Goal: Check status: Check status

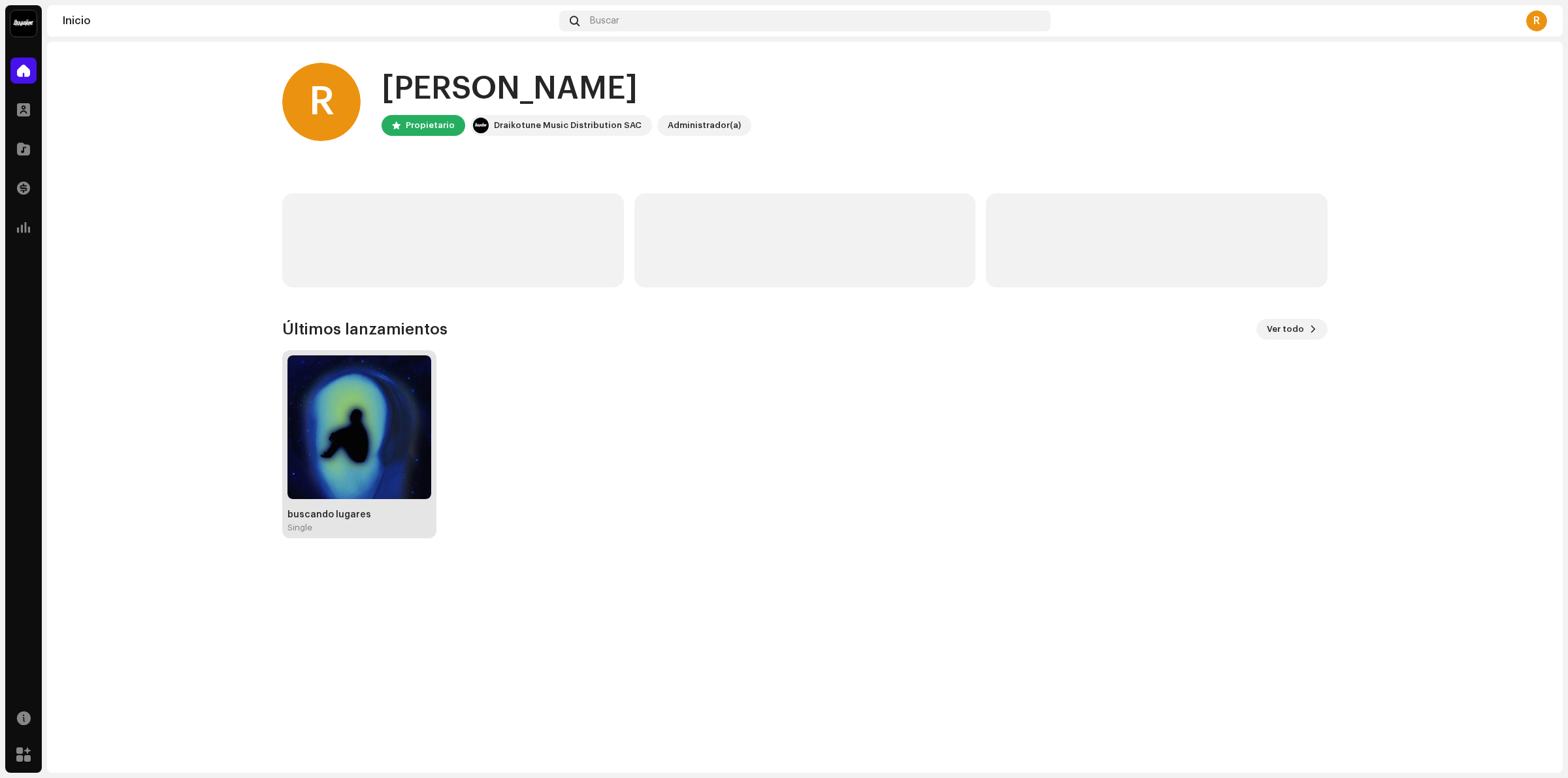
click at [337, 464] on img at bounding box center [359, 427] width 144 height 144
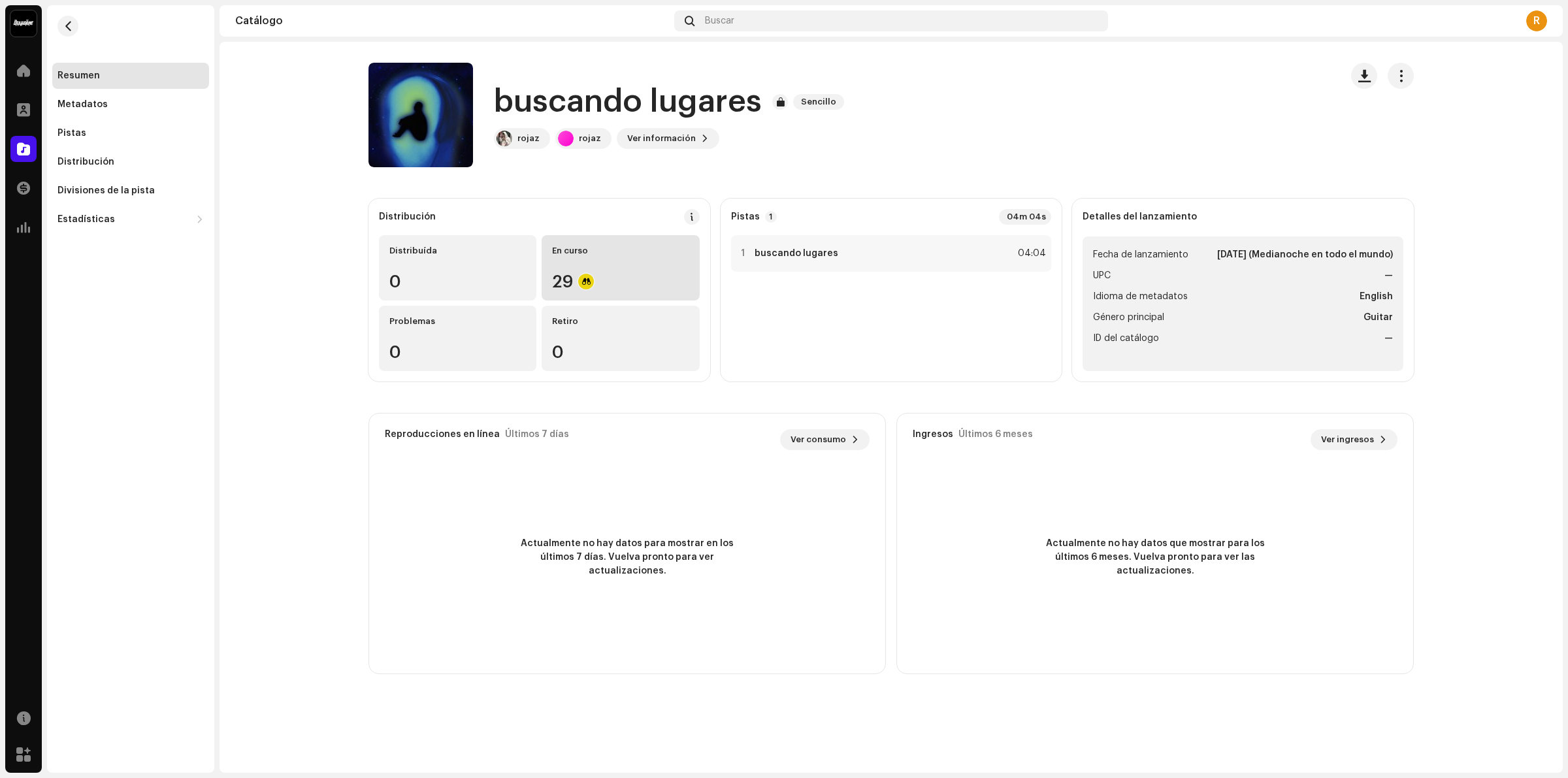
click at [593, 268] on div "En curso 29" at bounding box center [620, 267] width 157 height 65
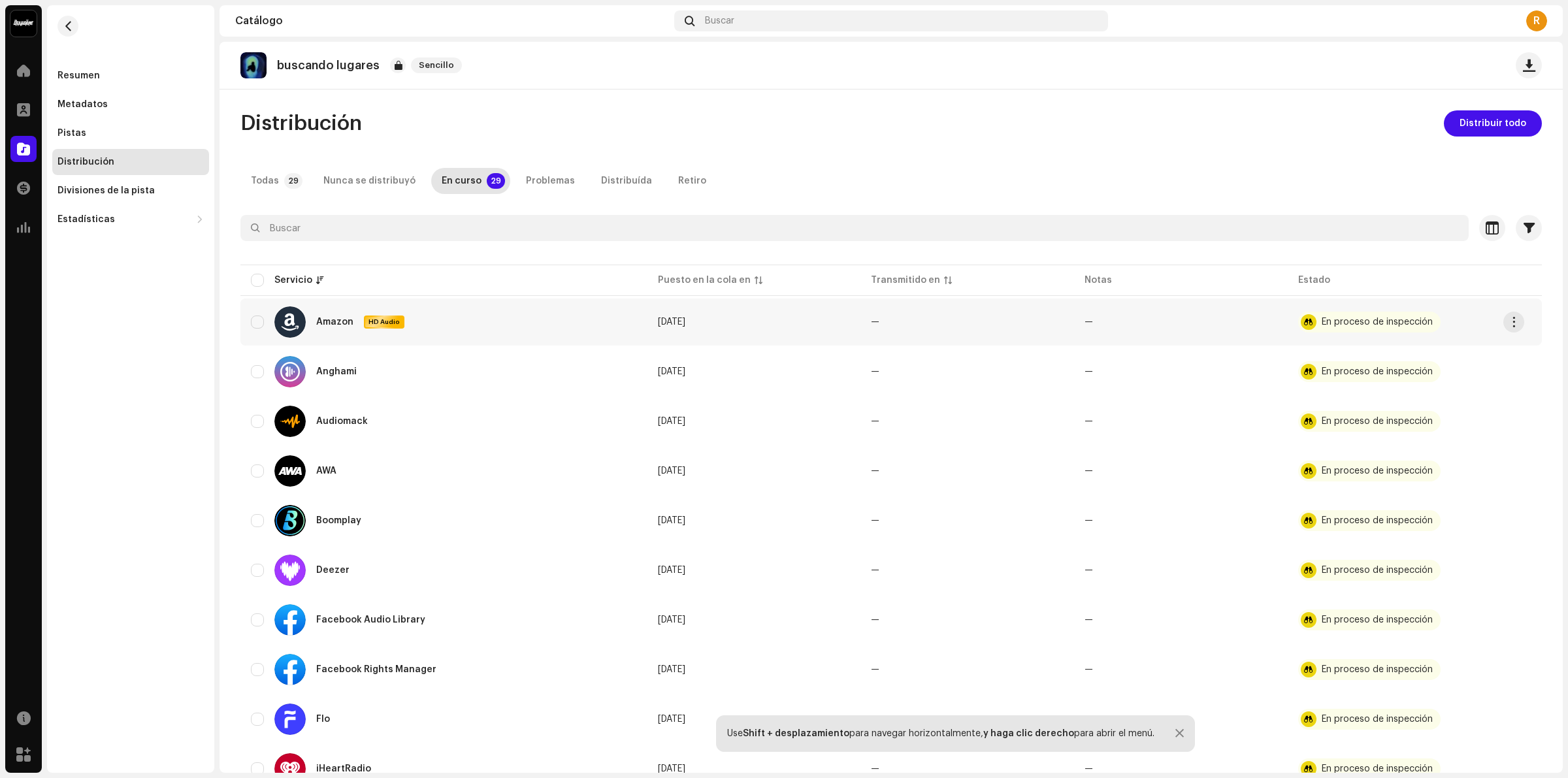
click at [1388, 316] on div "En proceso de inspección" at bounding box center [1369, 322] width 142 height 21
click at [1515, 323] on span "button" at bounding box center [1515, 322] width 10 height 11
click at [1478, 350] on div "Distribuir" at bounding box center [1452, 351] width 121 height 11
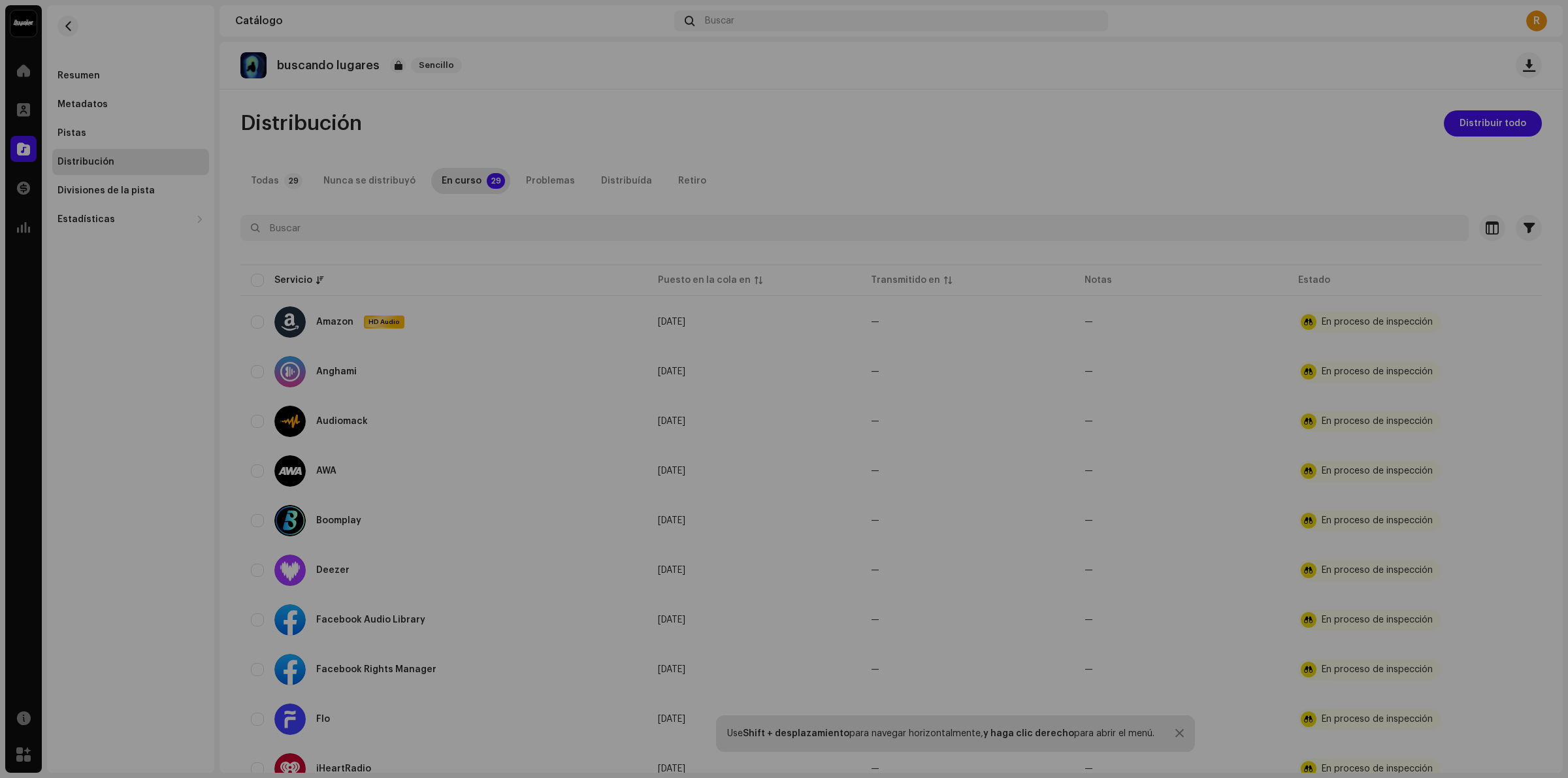
click at [1209, 419] on div "No elegible para distribución Un lanzamiento que tiene el estado En proceso de …" at bounding box center [784, 389] width 1568 height 778
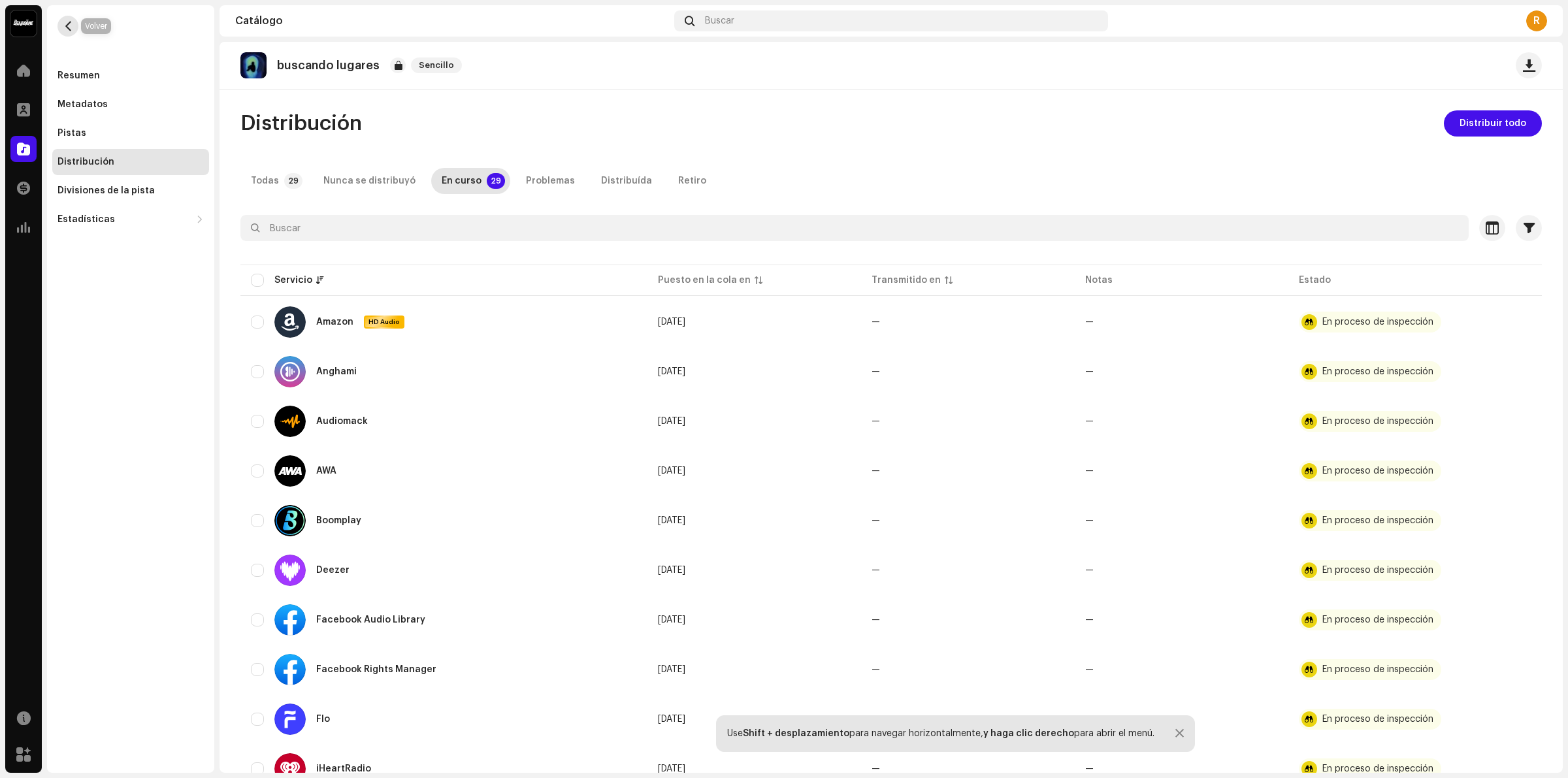
click at [70, 18] on button "button" at bounding box center [68, 26] width 21 height 21
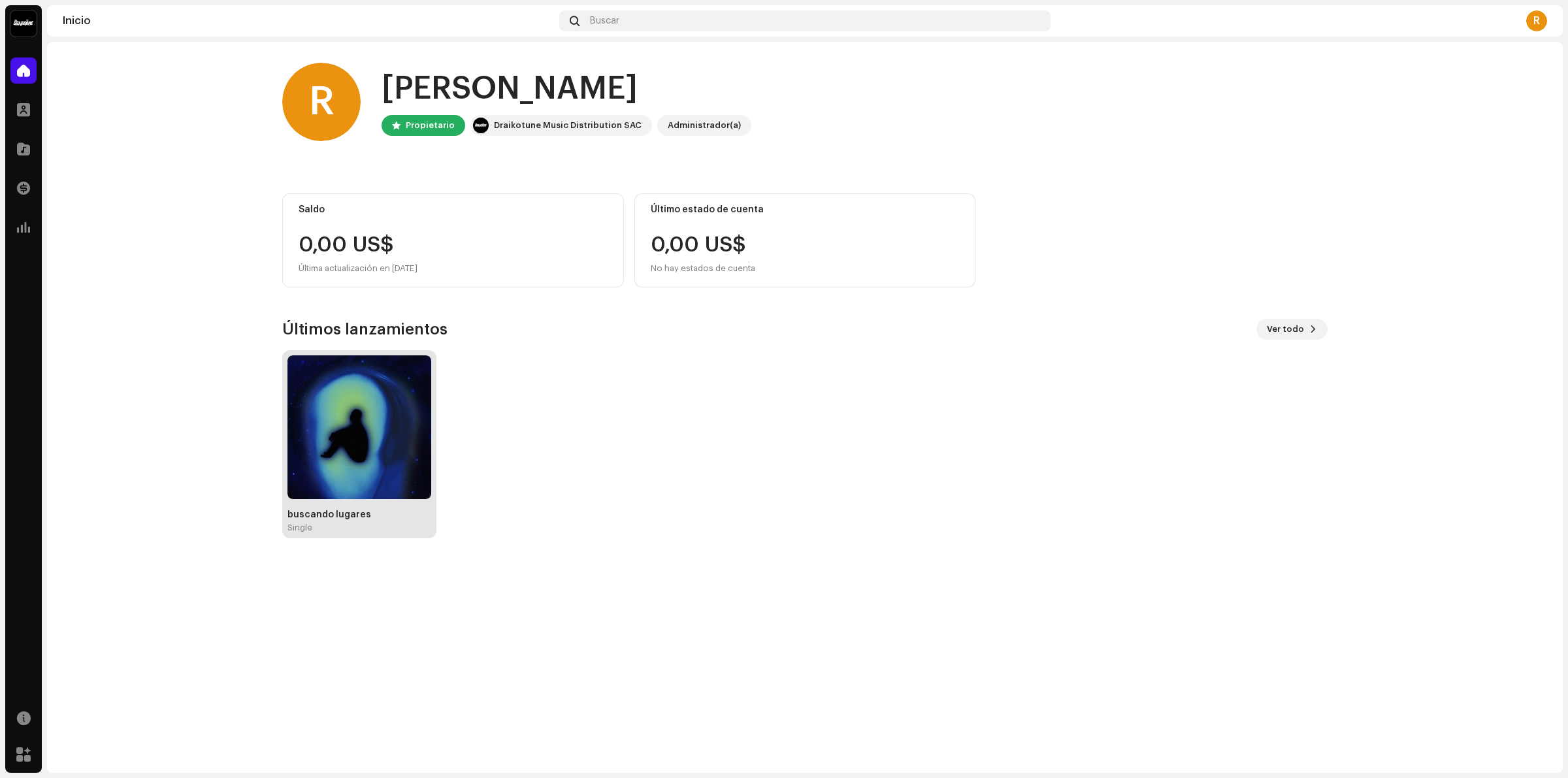
click at [392, 438] on img at bounding box center [359, 427] width 144 height 144
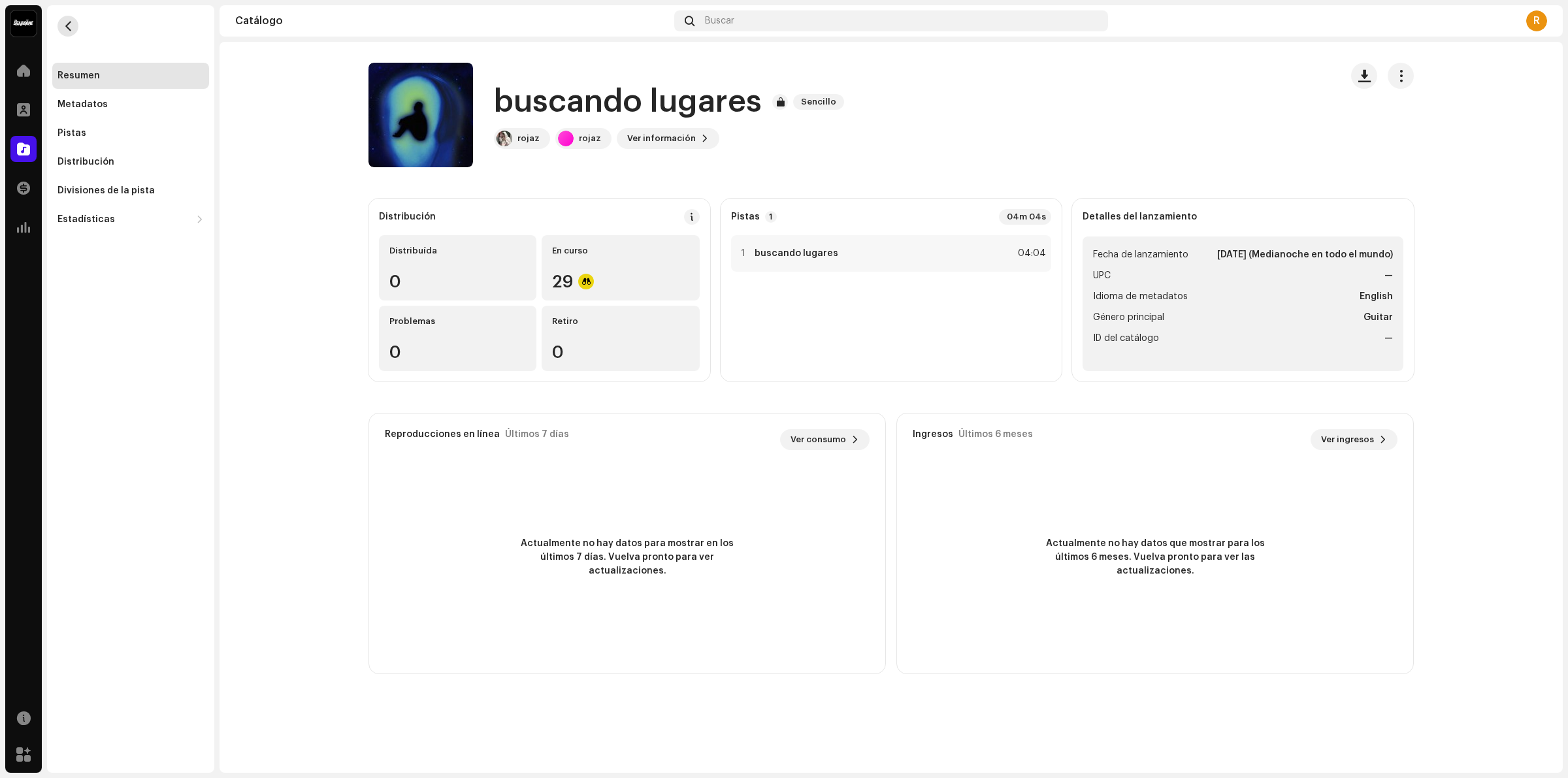
click at [70, 24] on span "button" at bounding box center [69, 26] width 10 height 11
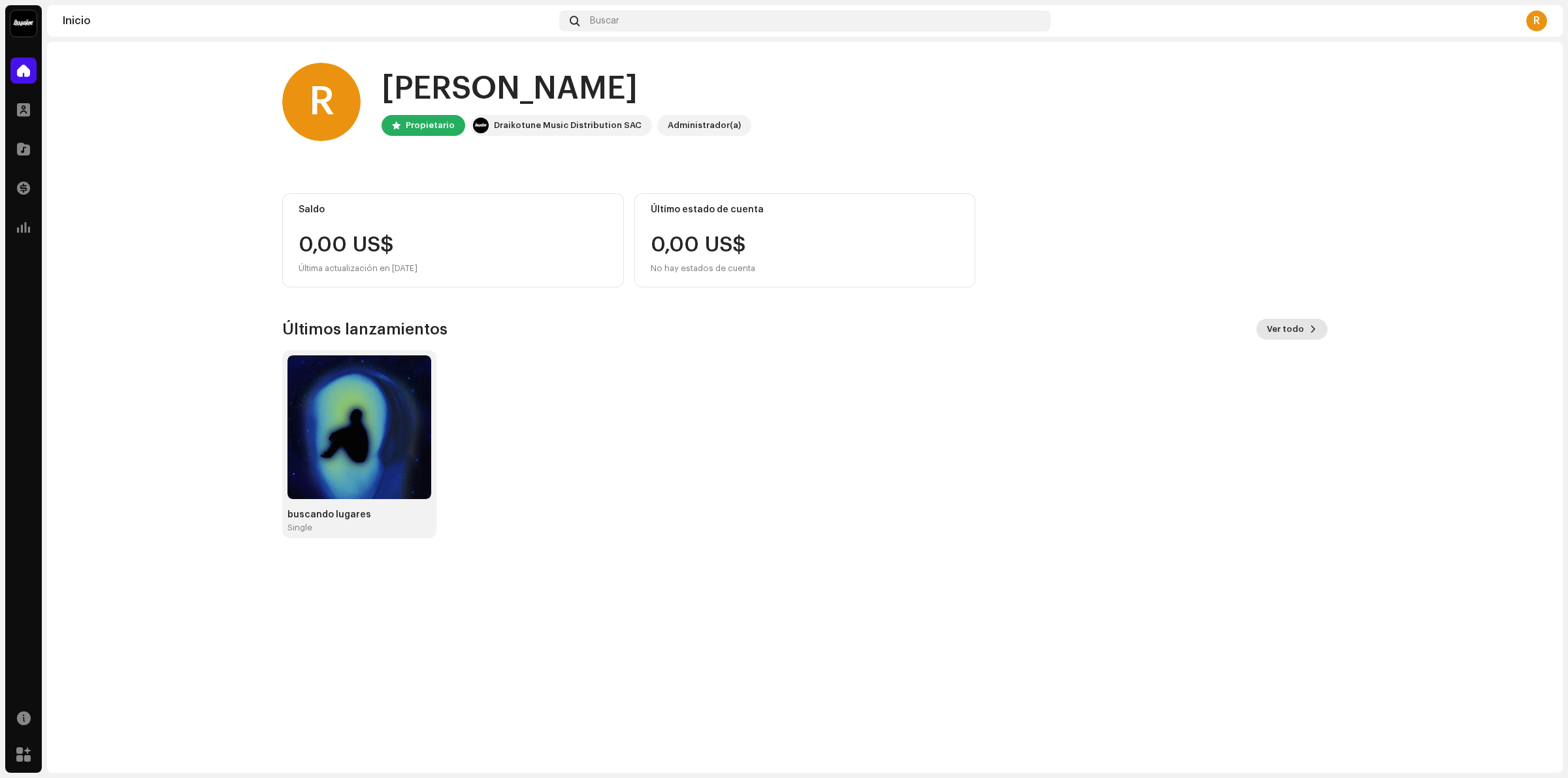
click at [1291, 337] on span "Ver todo" at bounding box center [1285, 328] width 38 height 26
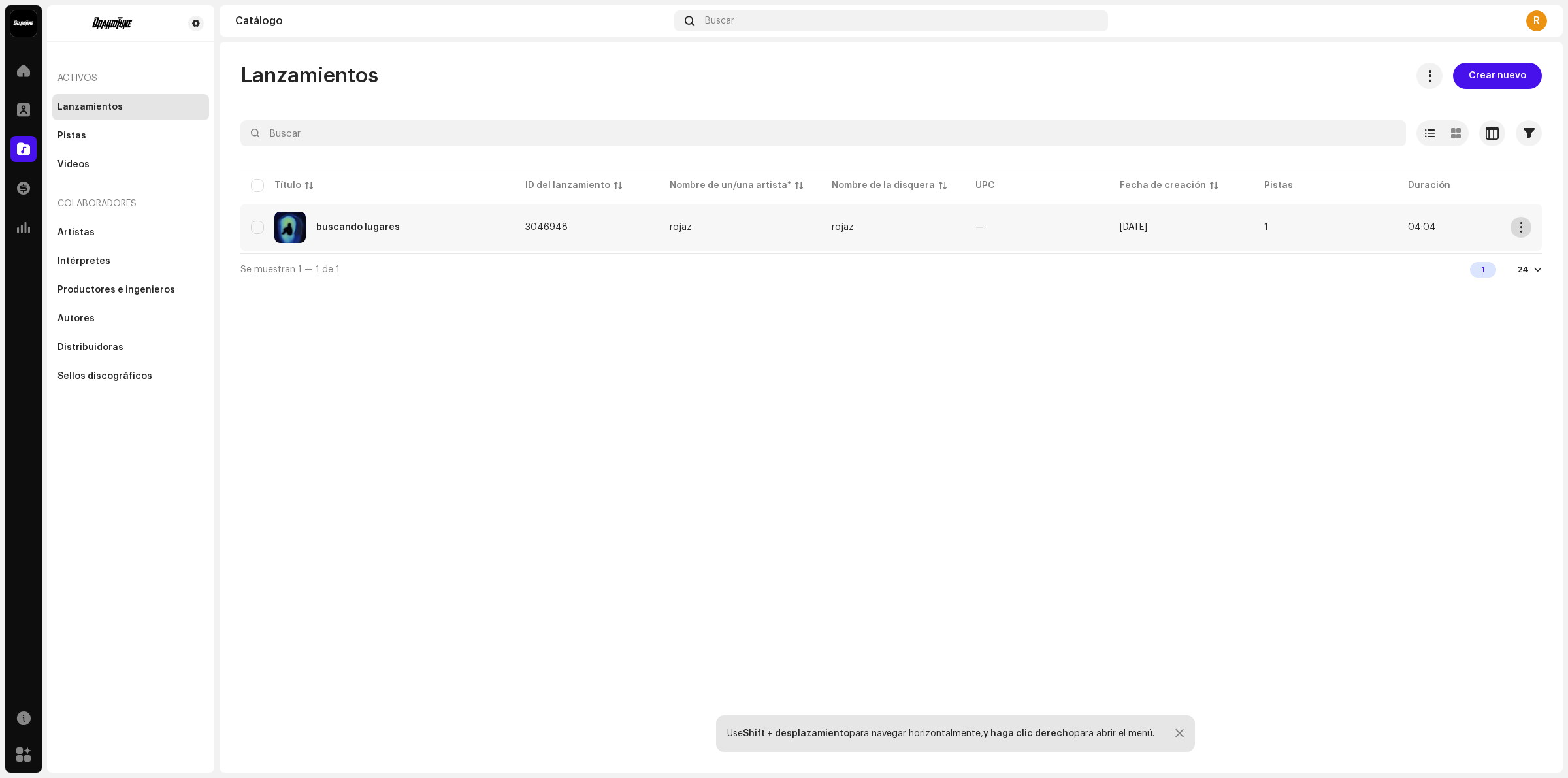
click at [1520, 226] on span "button" at bounding box center [1522, 227] width 10 height 11
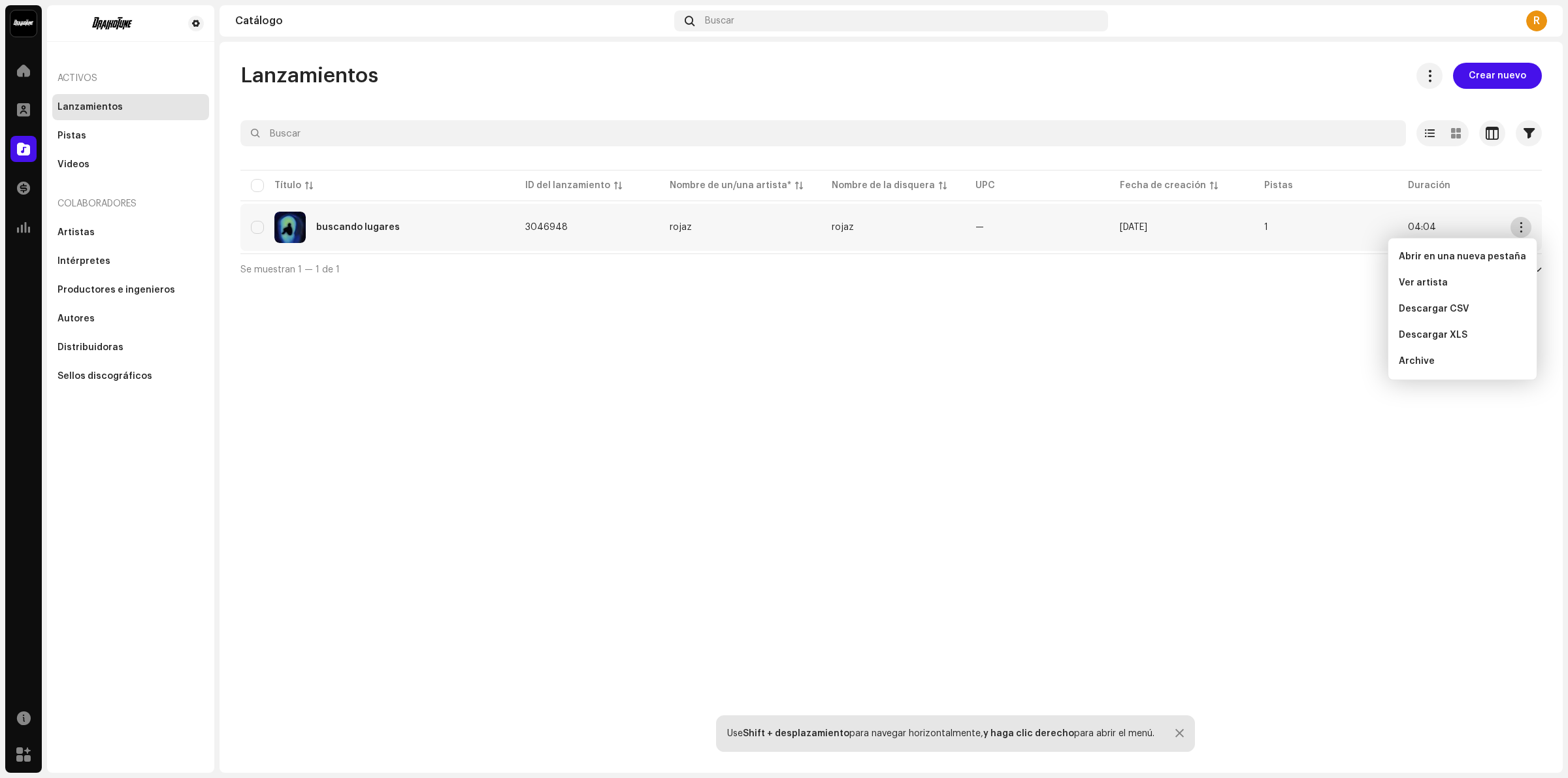
click at [1520, 226] on span "button" at bounding box center [1522, 227] width 10 height 11
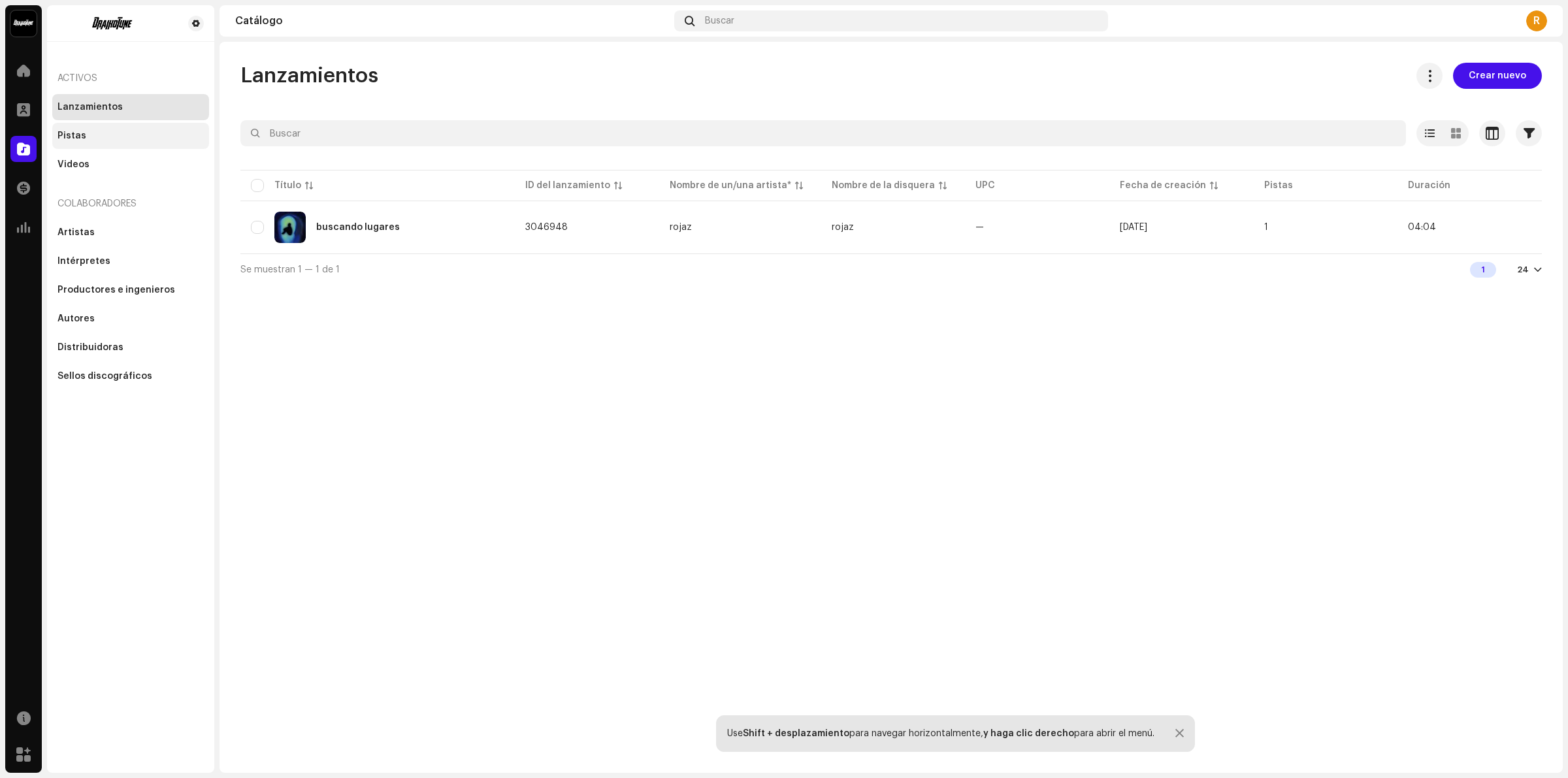
click at [87, 131] on div "Pistas" at bounding box center [130, 135] width 146 height 11
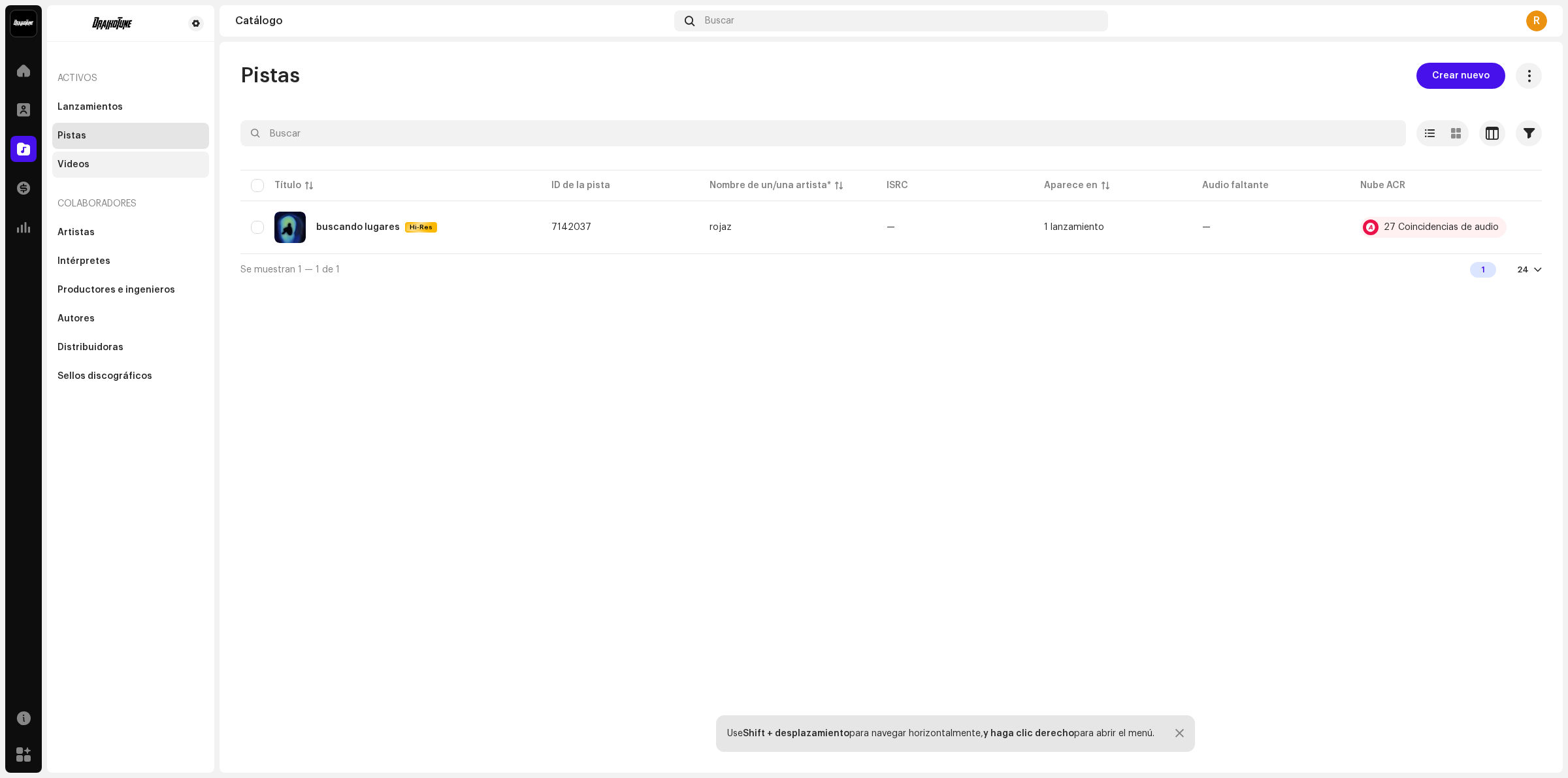
click at [112, 170] on div "Videos" at bounding box center [131, 164] width 157 height 26
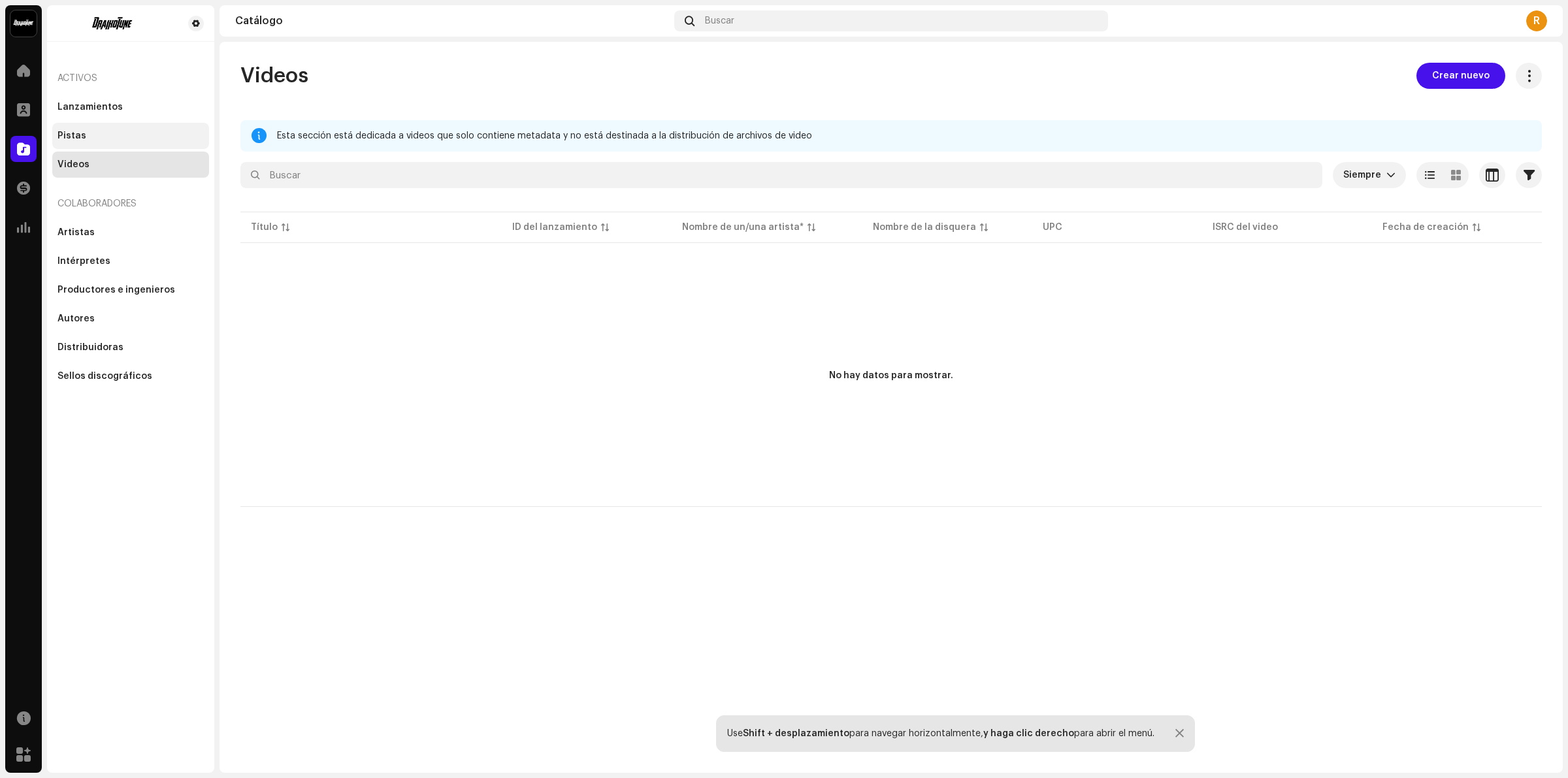
click at [118, 144] on div "Pistas" at bounding box center [131, 135] width 157 height 26
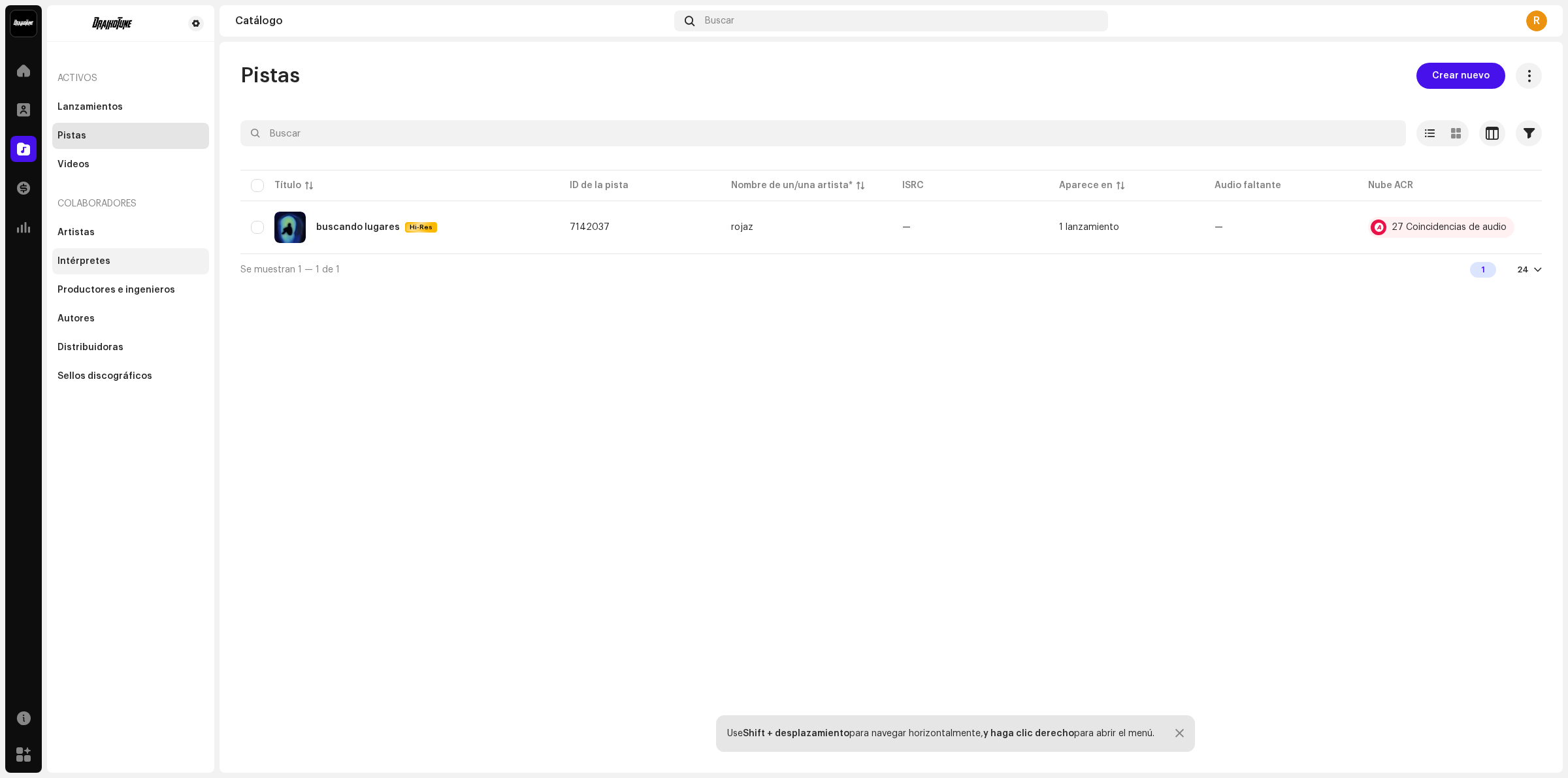
click at [115, 268] on div "Intérpretes" at bounding box center [131, 261] width 157 height 26
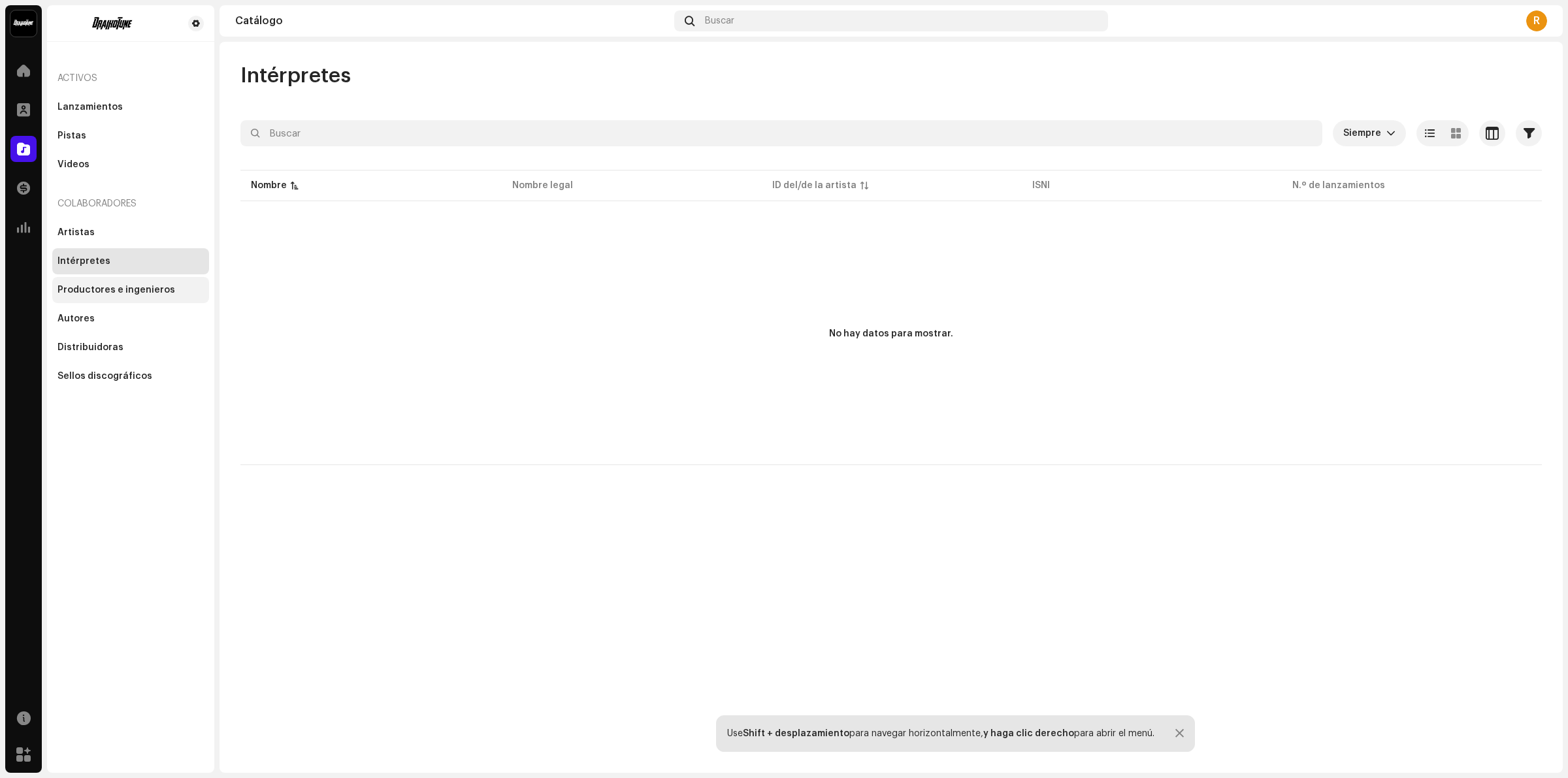
click at [125, 294] on div "Productores e ingenieros" at bounding box center [116, 290] width 118 height 11
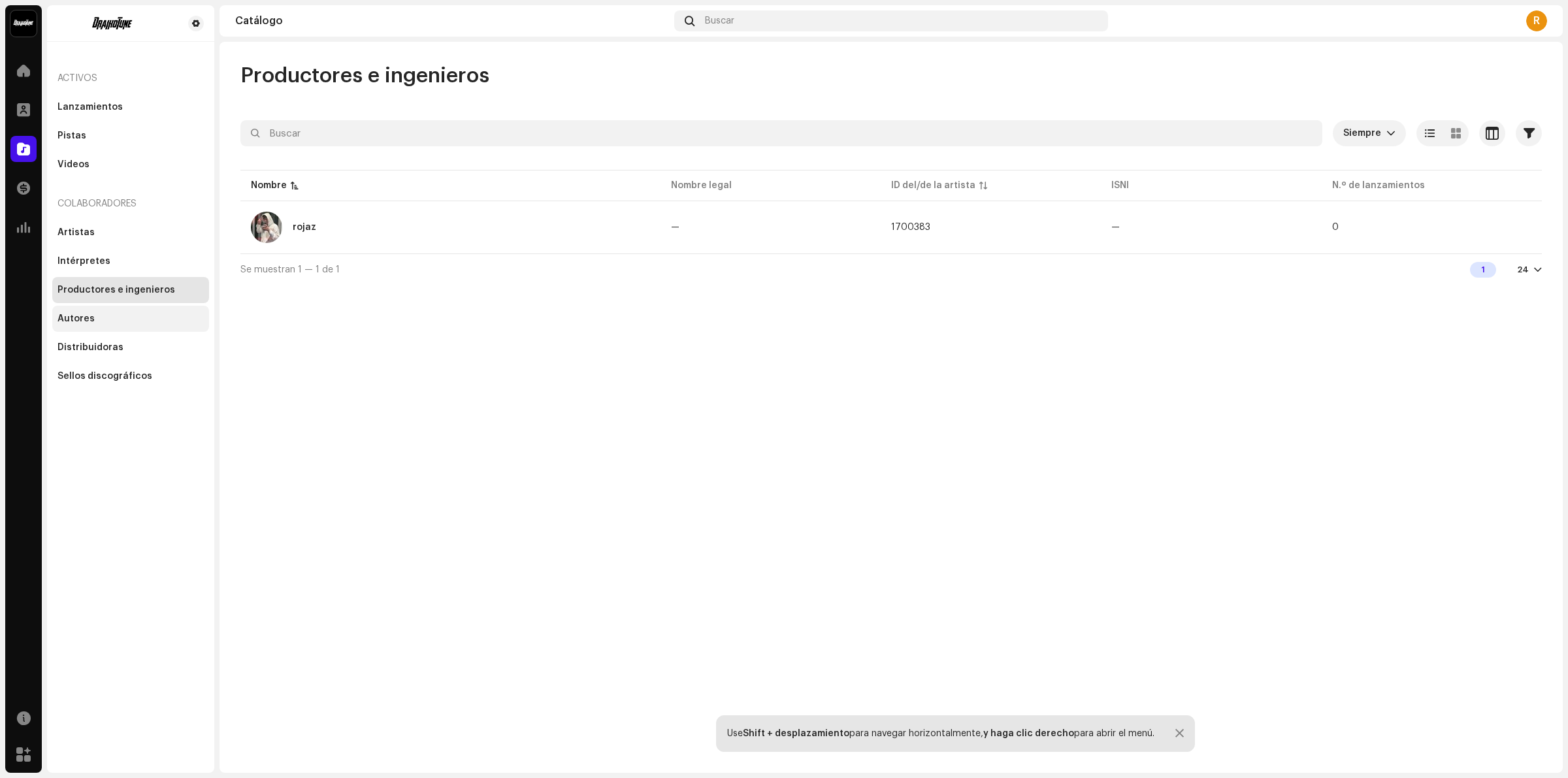
click at [125, 316] on div "Autores" at bounding box center [130, 318] width 146 height 11
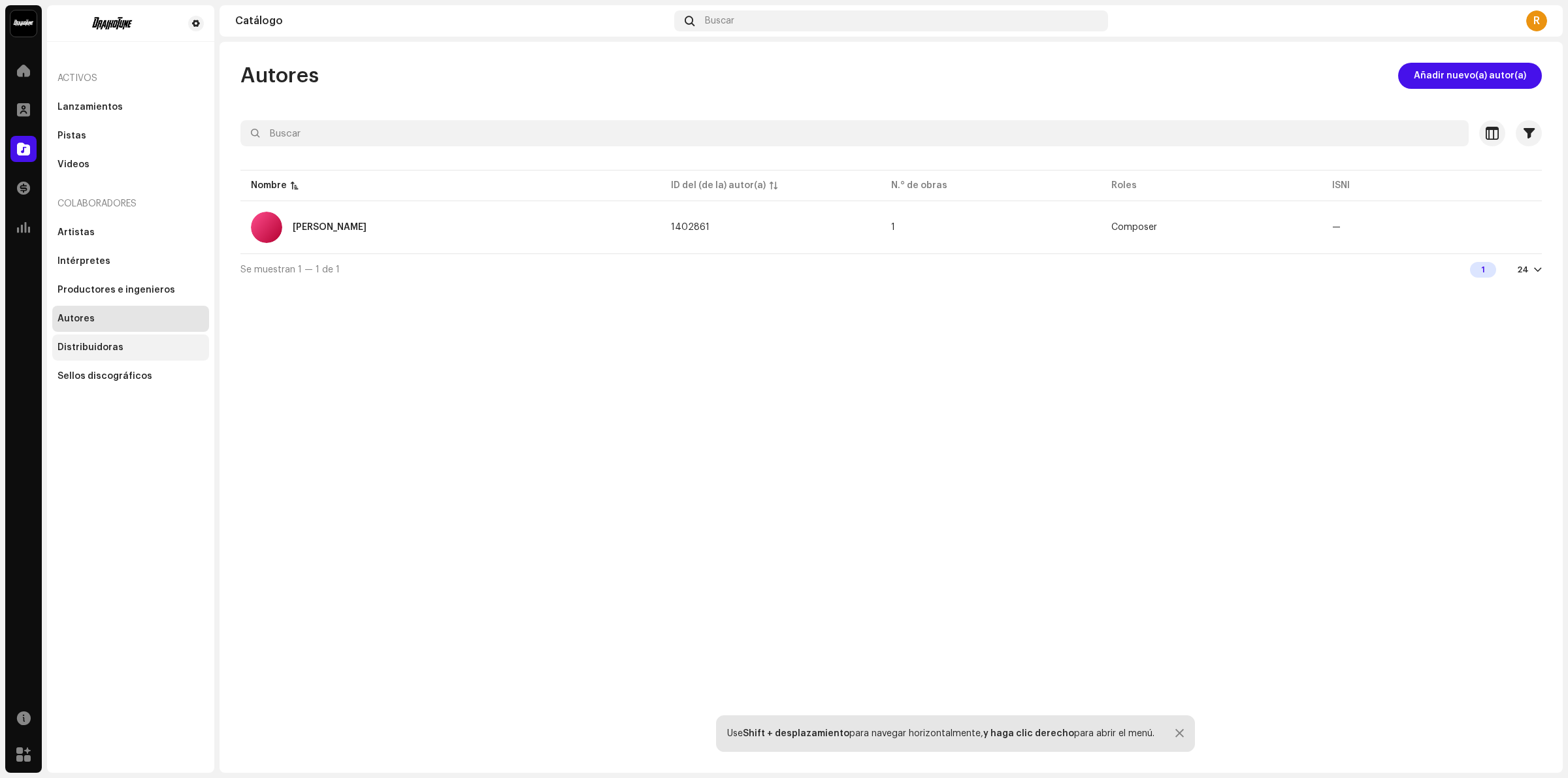
click at [111, 355] on div "Distribuidoras" at bounding box center [131, 347] width 157 height 26
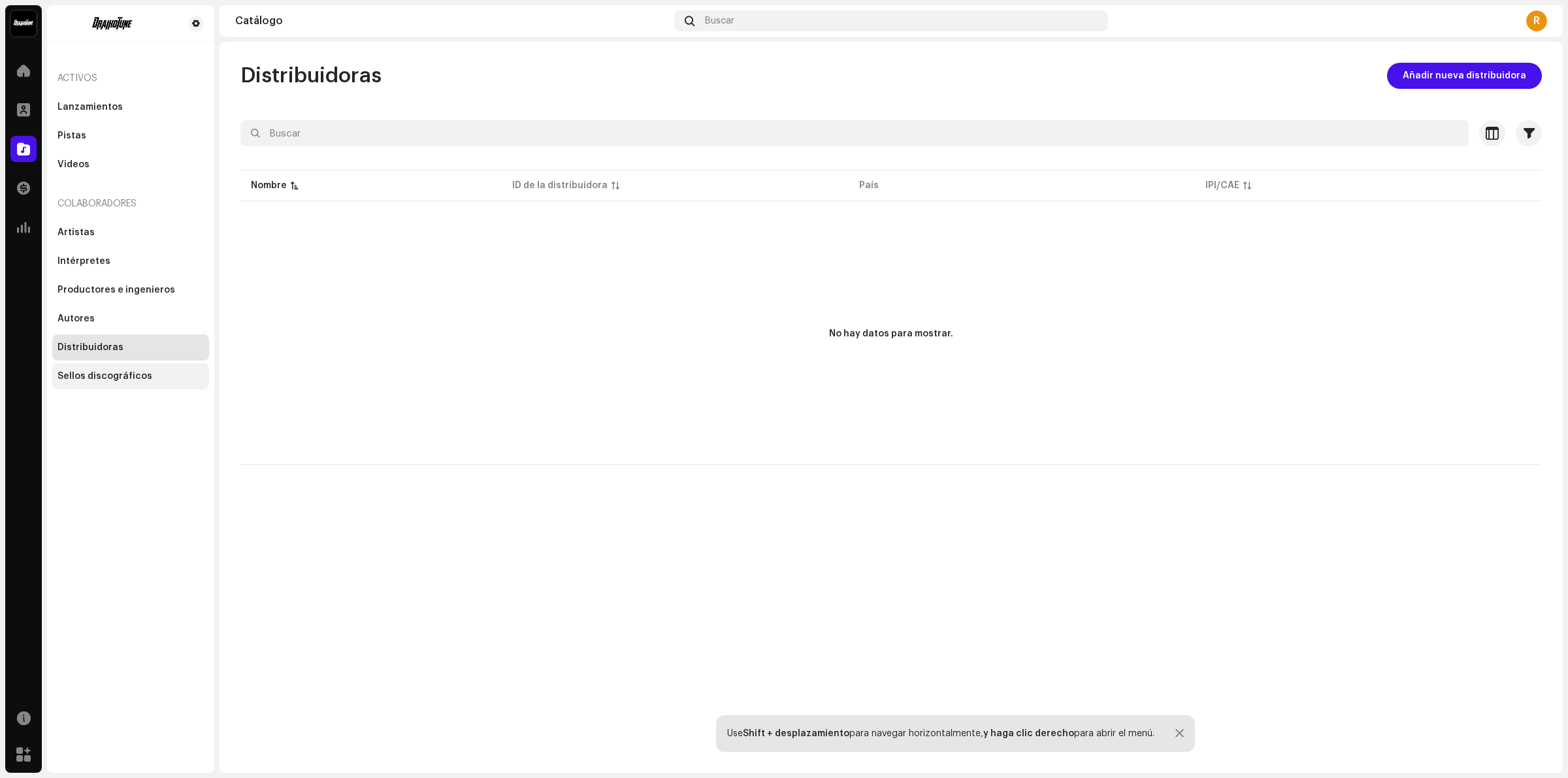
click at [123, 384] on div "Sellos discográficos" at bounding box center [131, 376] width 157 height 26
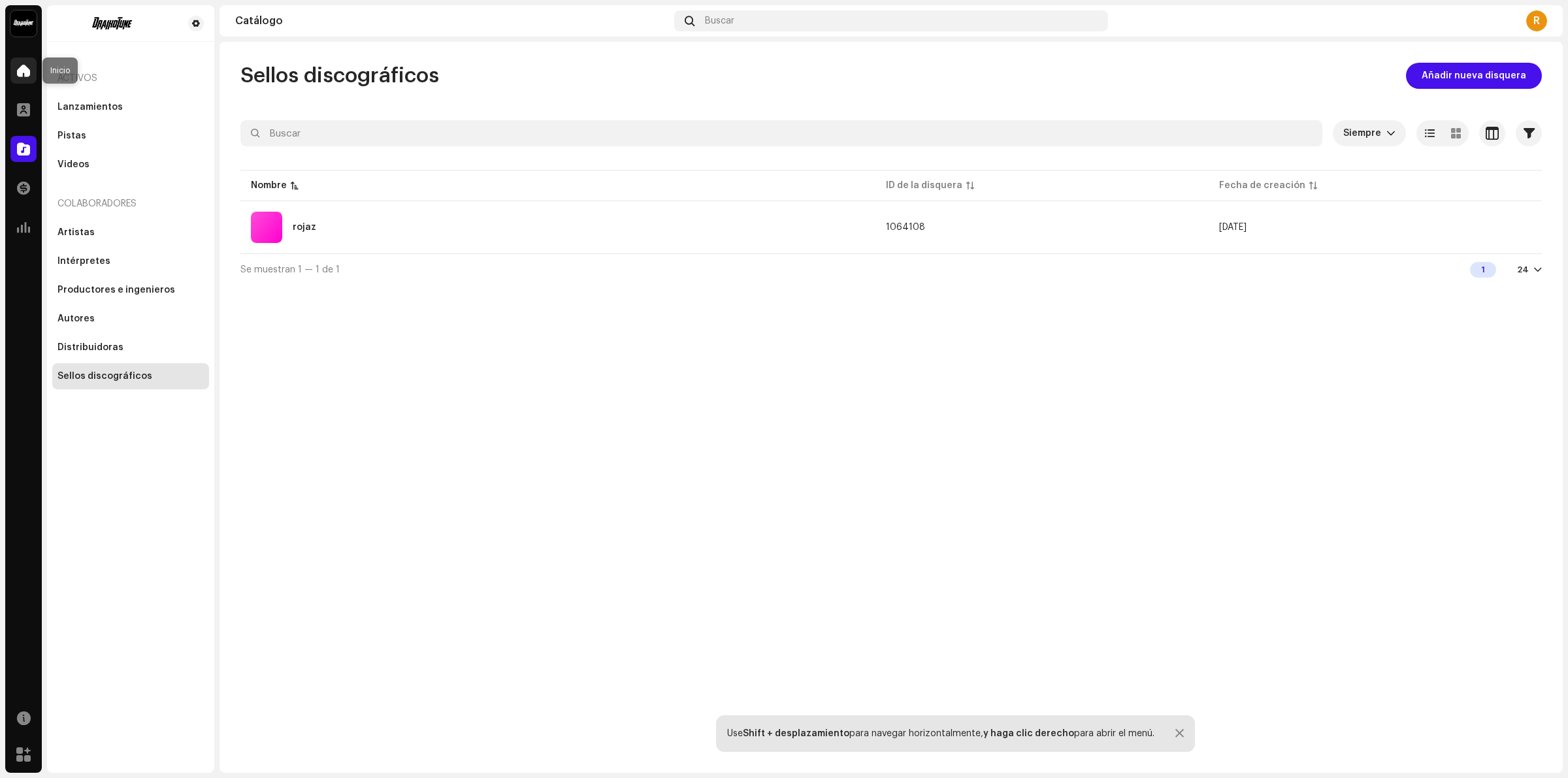
click at [23, 70] on span at bounding box center [23, 70] width 13 height 11
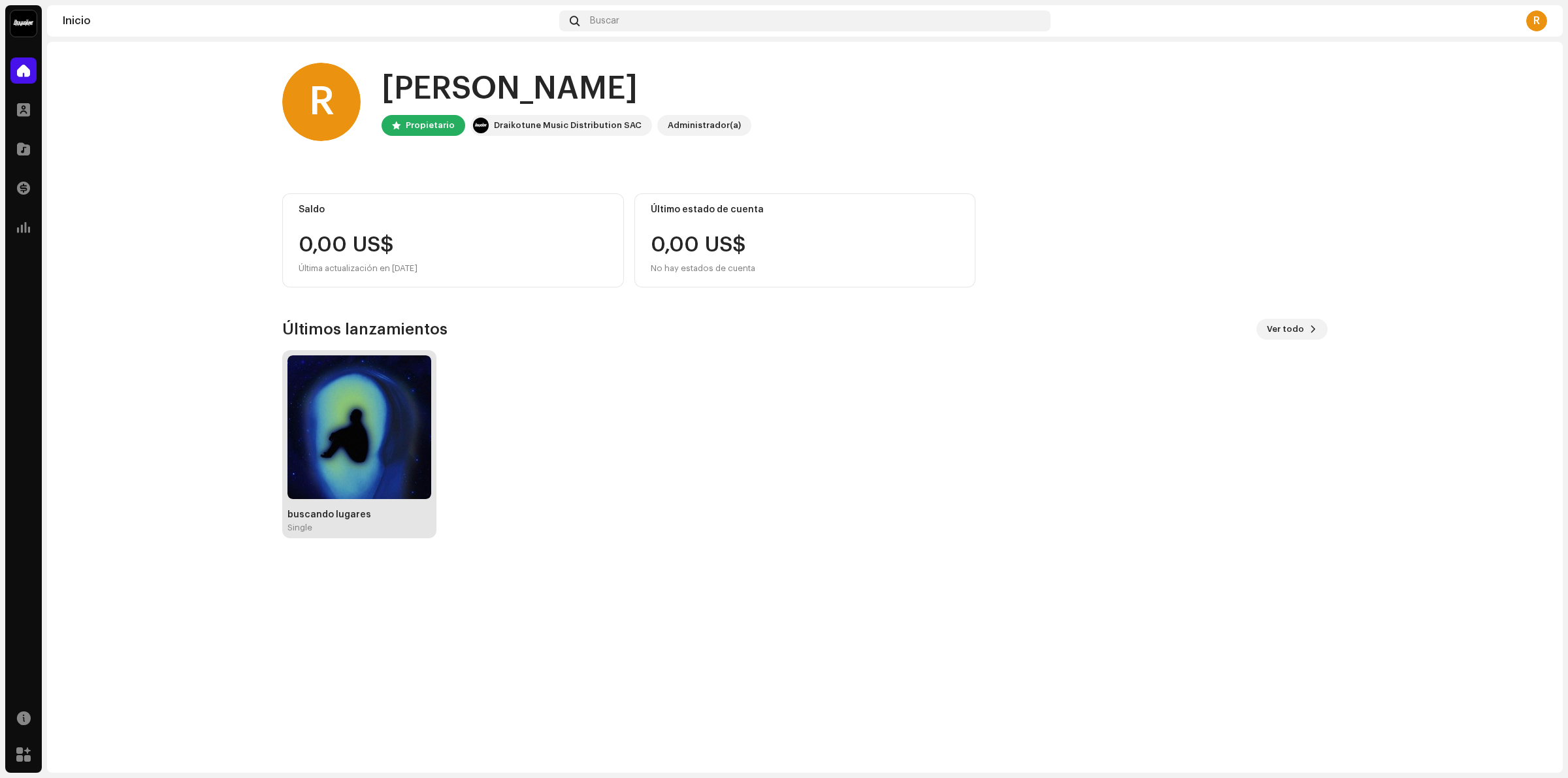
click at [364, 417] on img at bounding box center [359, 427] width 144 height 144
click at [338, 94] on div "R" at bounding box center [322, 102] width 79 height 79
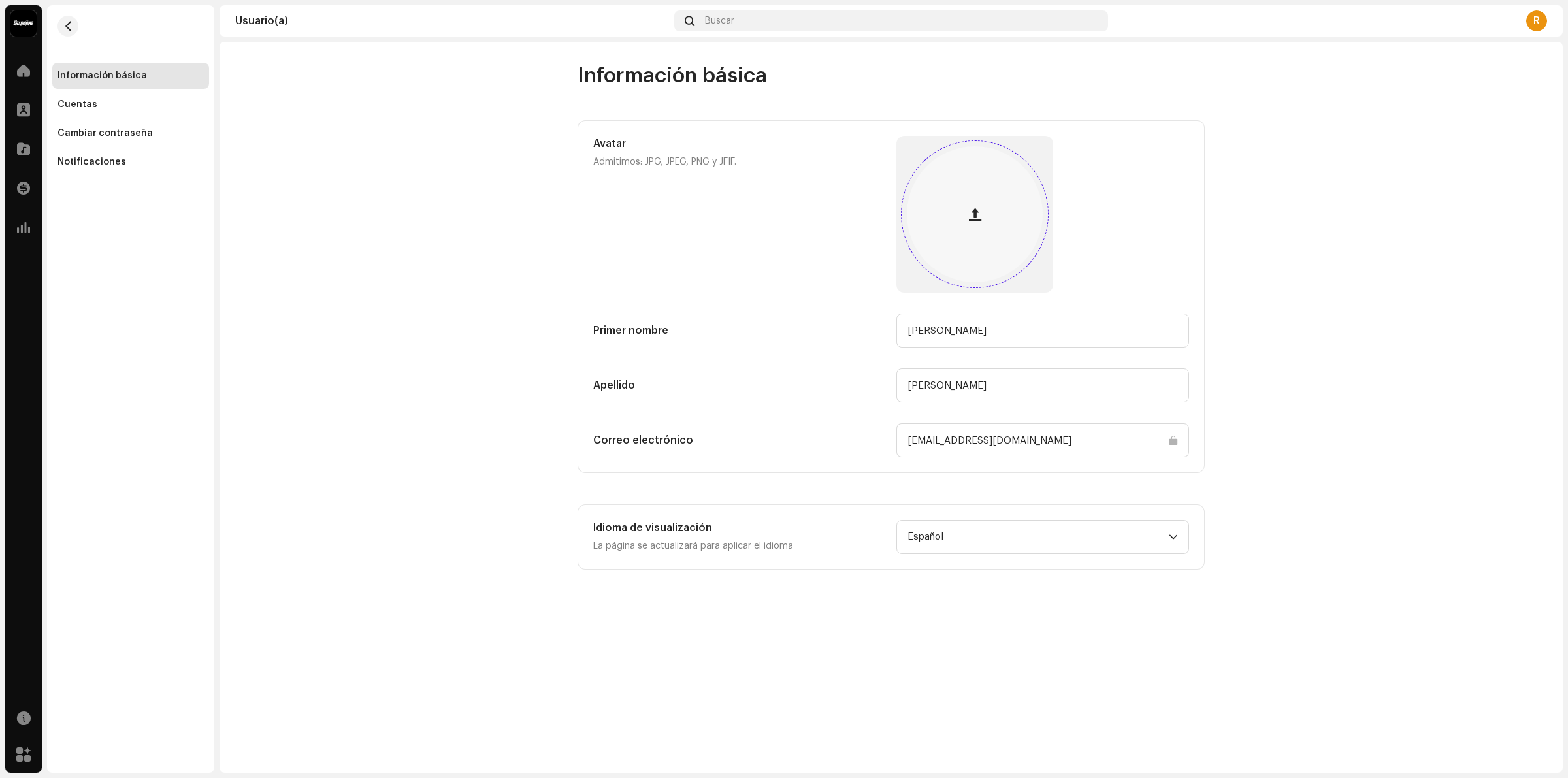
click at [971, 217] on span "button" at bounding box center [975, 214] width 13 height 11
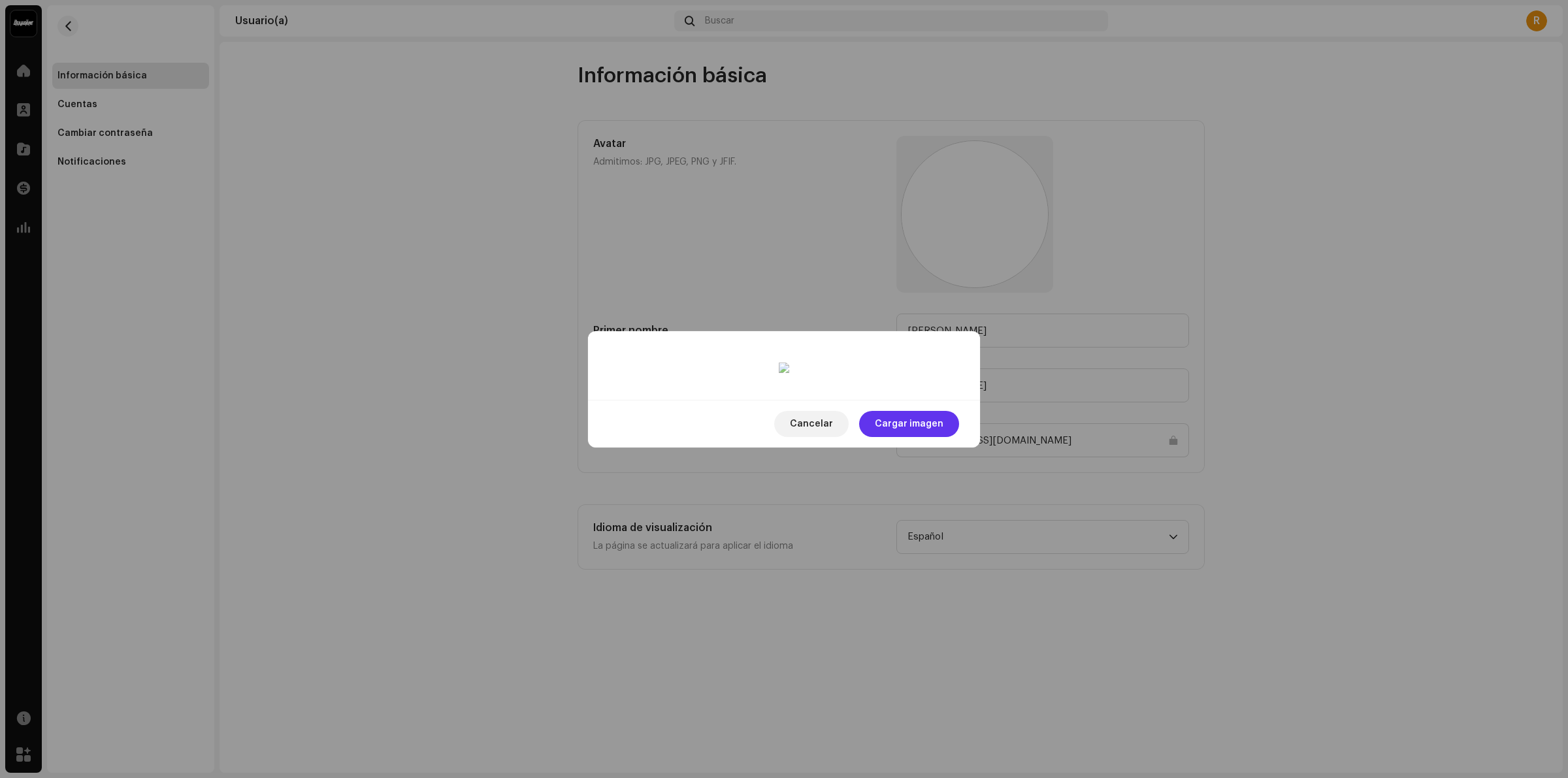
click at [934, 437] on span "Cargar imagen" at bounding box center [909, 424] width 69 height 26
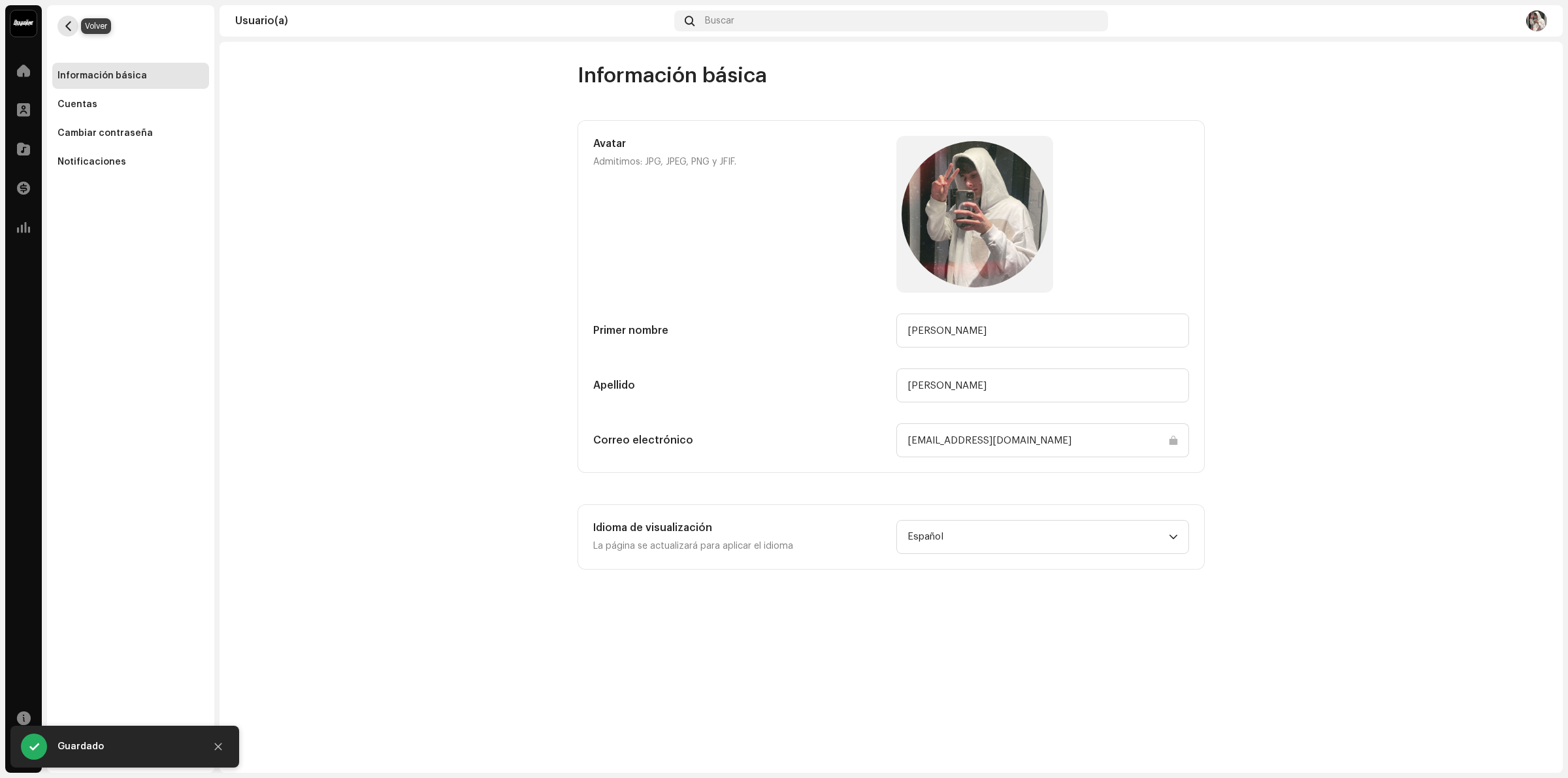
click at [67, 23] on span "button" at bounding box center [69, 26] width 10 height 11
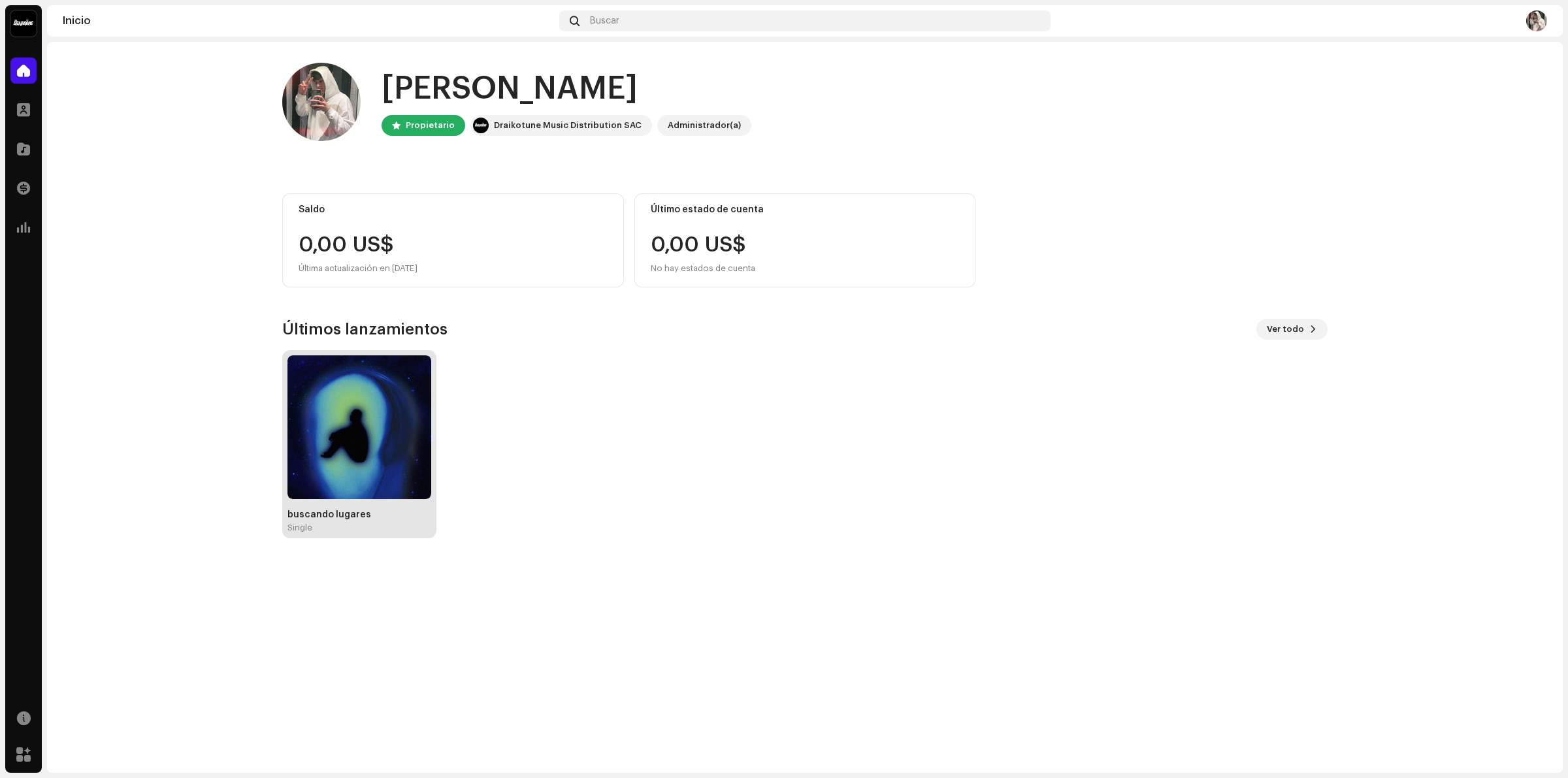
click at [349, 471] on img at bounding box center [359, 427] width 144 height 144
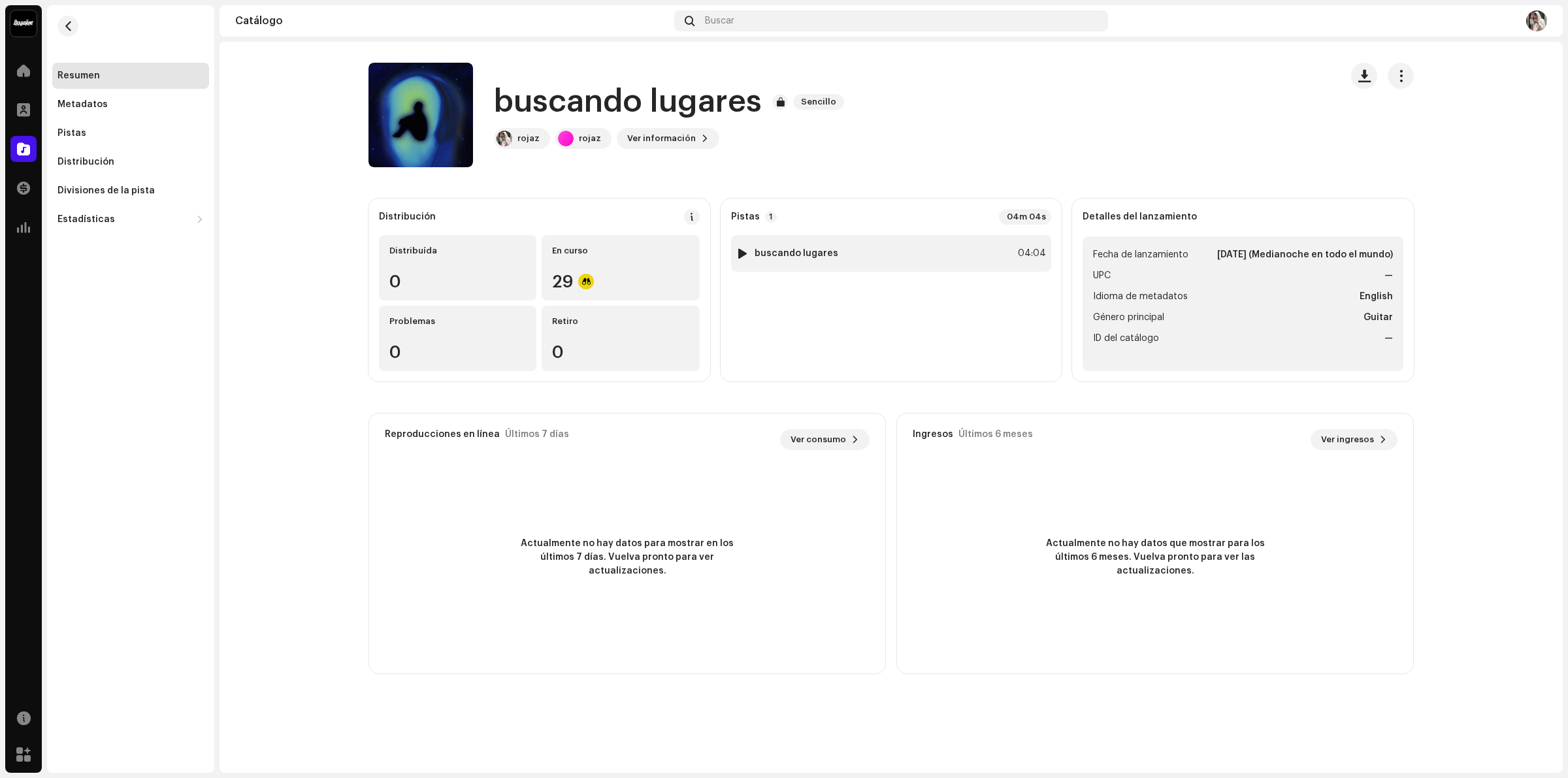
click at [743, 250] on div at bounding box center [743, 253] width 10 height 11
click at [373, 750] on span at bounding box center [376, 746] width 8 height 11
click at [299, 390] on catalog-releases-details-overview "buscando lugares Sencillo buscando lugares Sencillo rojaz rojaz Ver información…" at bounding box center [891, 369] width 1343 height 653
click at [701, 138] on span at bounding box center [705, 138] width 8 height 11
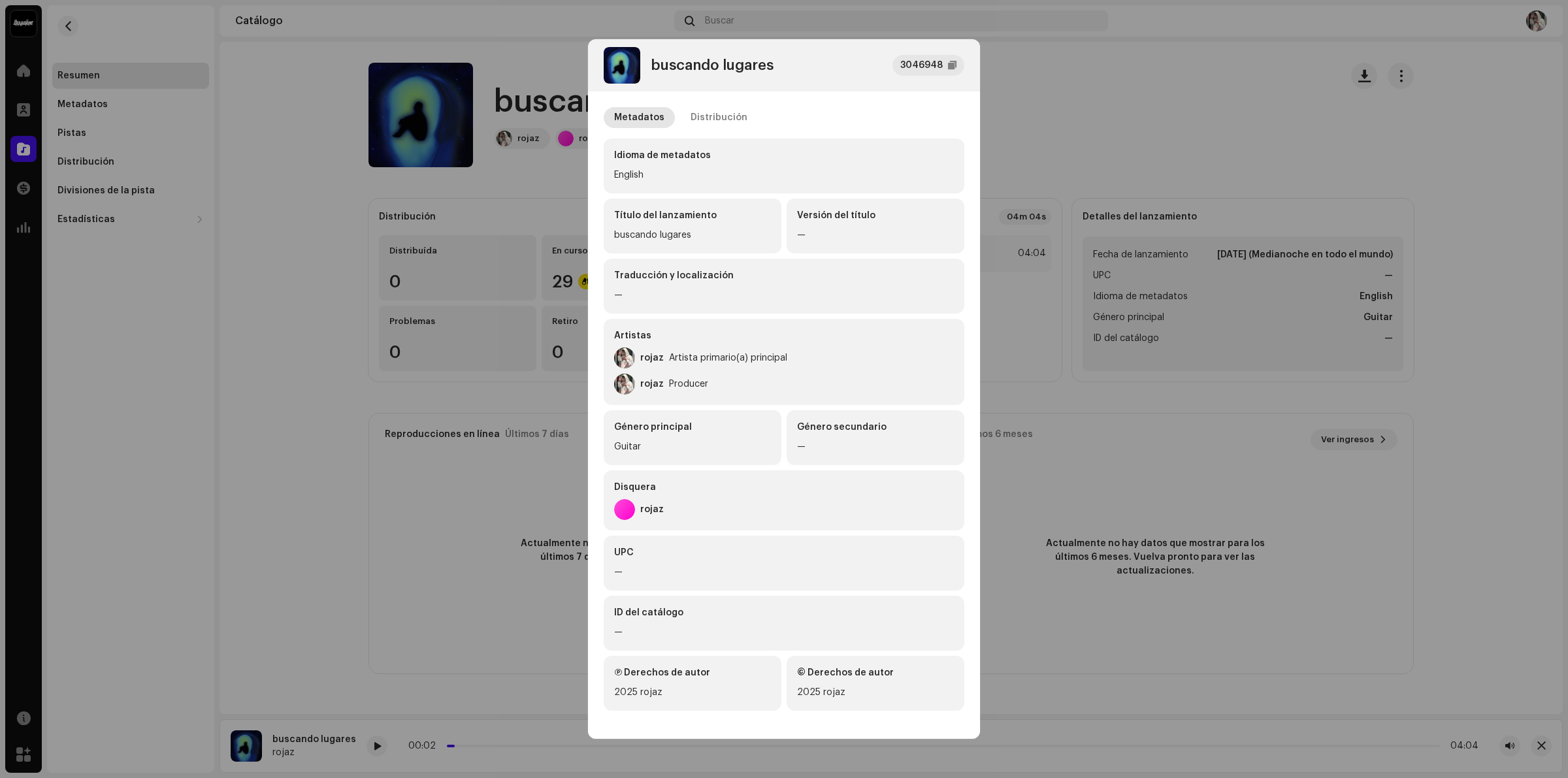
click at [698, 380] on div "Producer" at bounding box center [689, 384] width 39 height 11
click at [650, 513] on div "rojaz" at bounding box center [652, 510] width 23 height 11
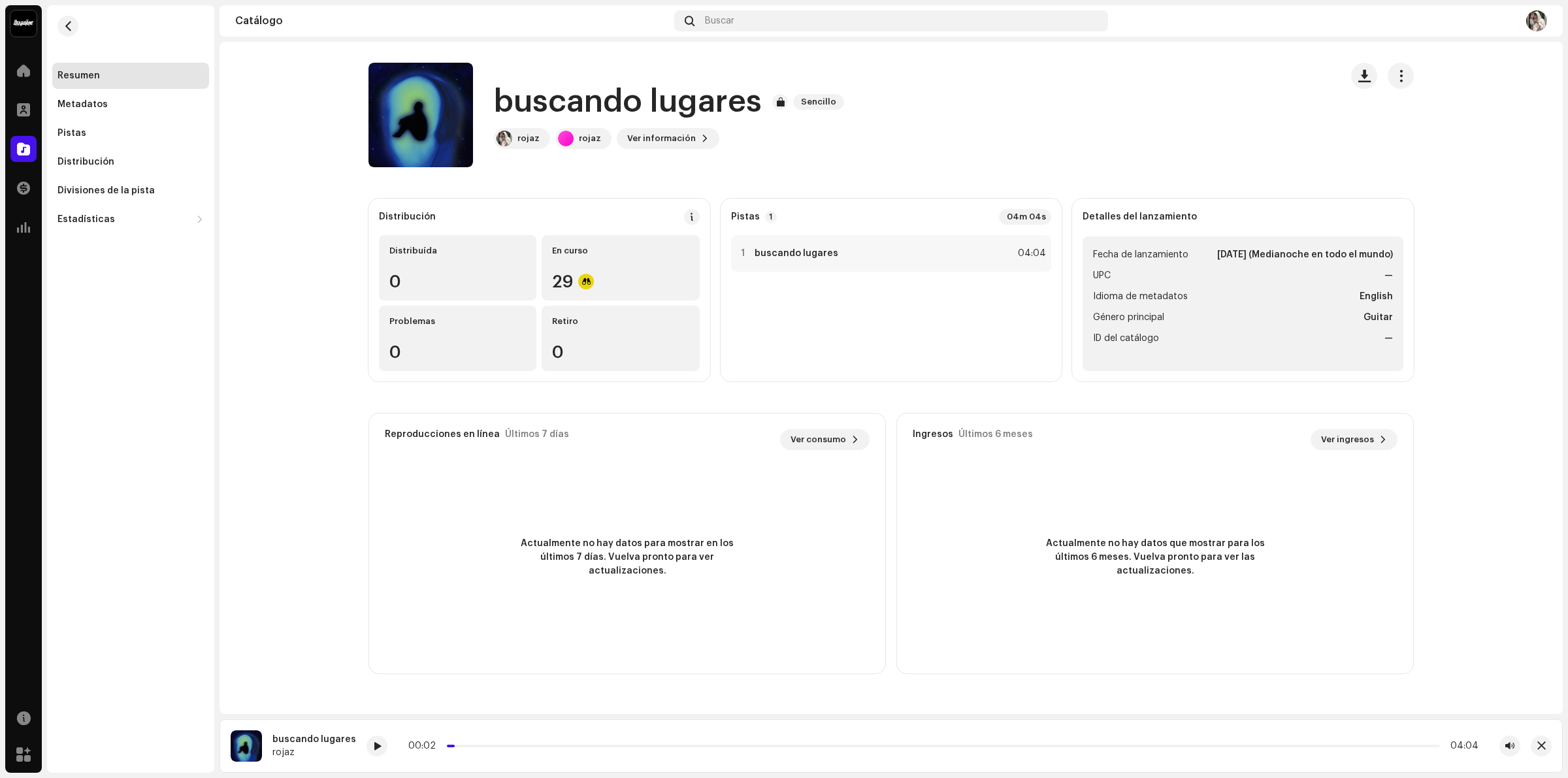
click at [318, 302] on div "buscando lugares 3046948 Metadatos Distribución Idioma de metadatos English Tít…" at bounding box center [784, 389] width 1568 height 778
click at [64, 28] on span "button" at bounding box center [69, 26] width 10 height 11
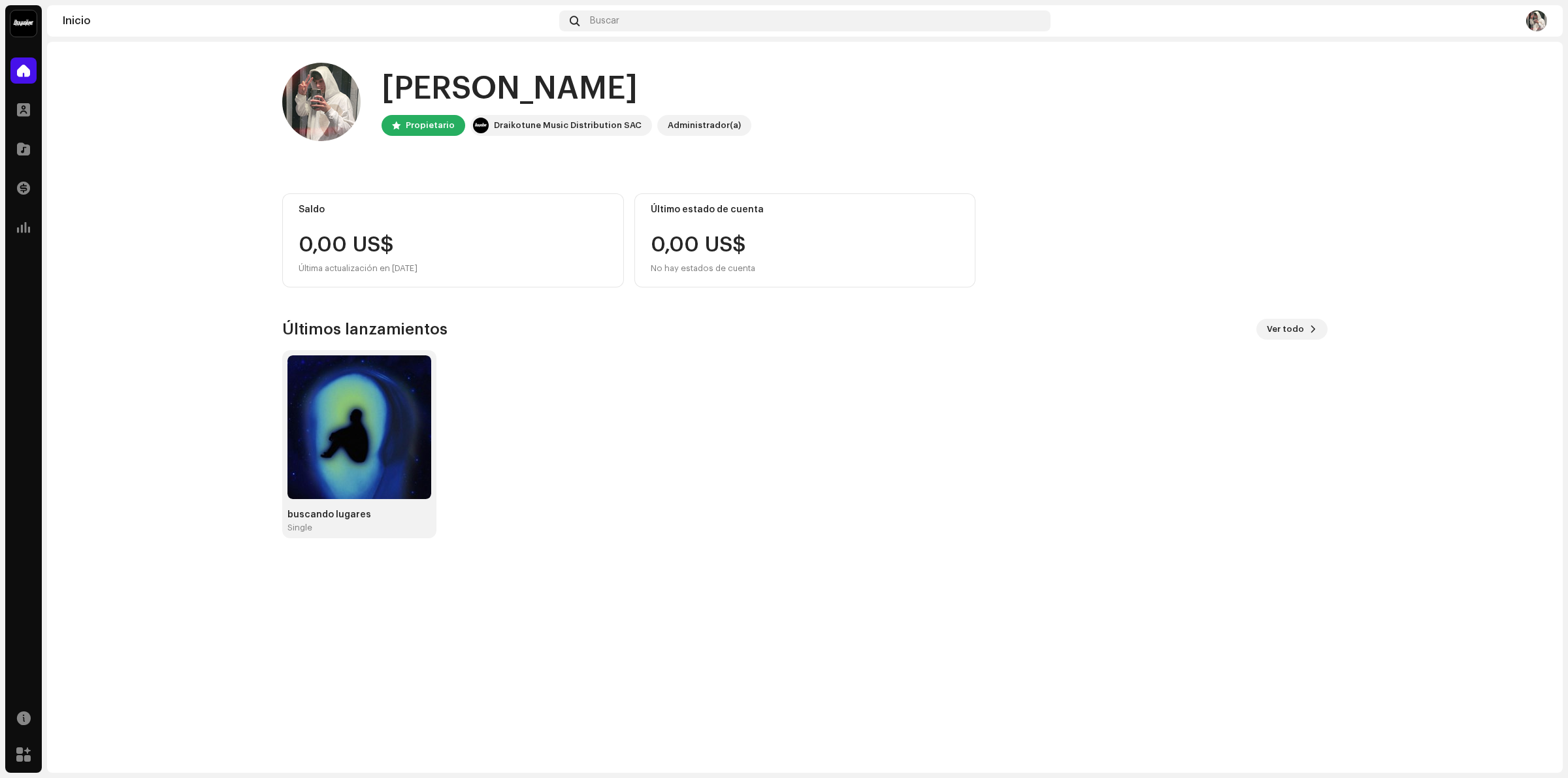
click at [1289, 317] on div "Hola, , Ramiro Propietario Draikotune Music Distribution SAC Administrador(a) S…" at bounding box center [805, 300] width 1046 height 517
click at [1291, 328] on span "Ver todo" at bounding box center [1285, 328] width 38 height 26
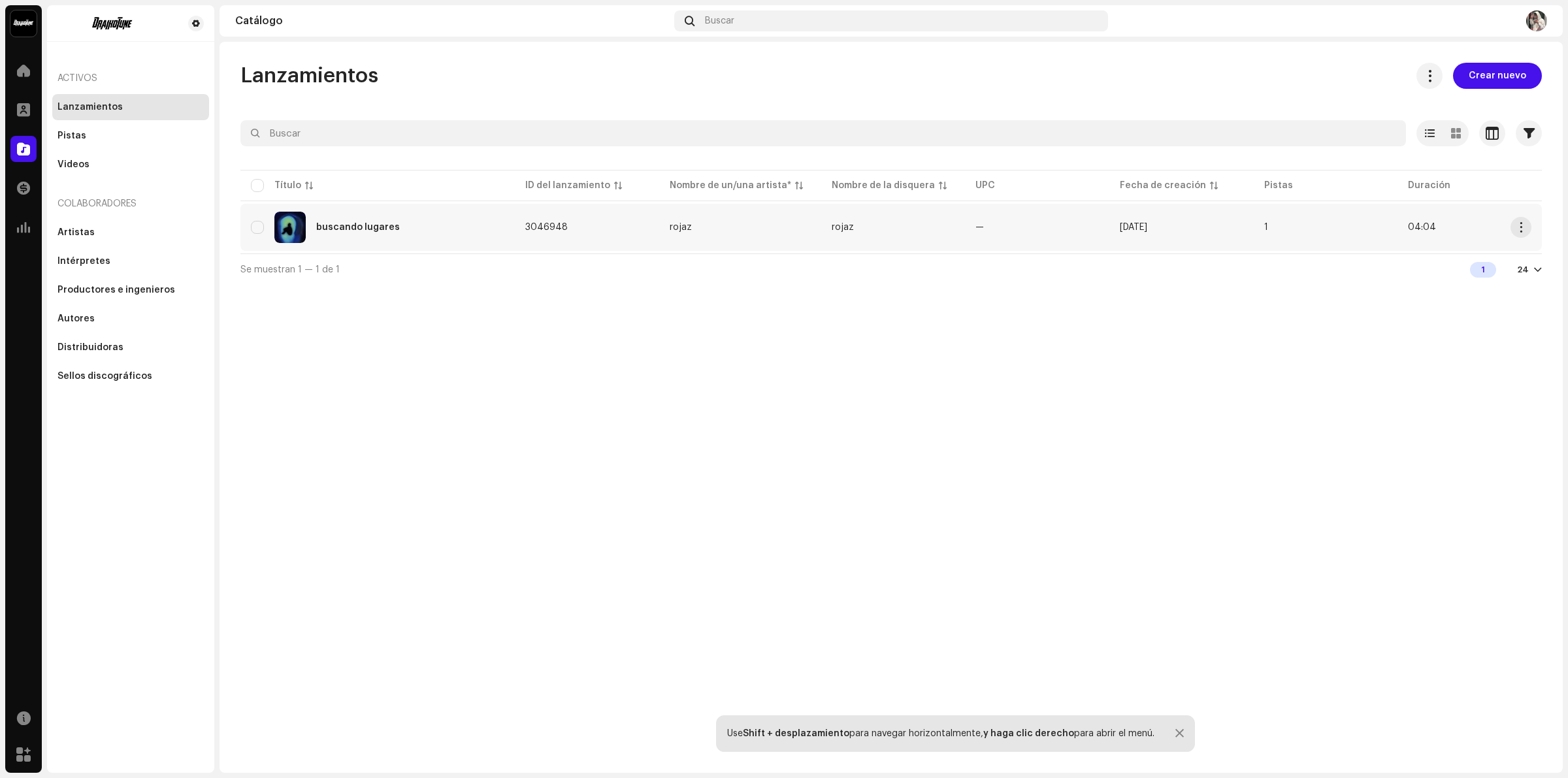
click at [358, 226] on div "buscando lugares" at bounding box center [358, 227] width 84 height 9
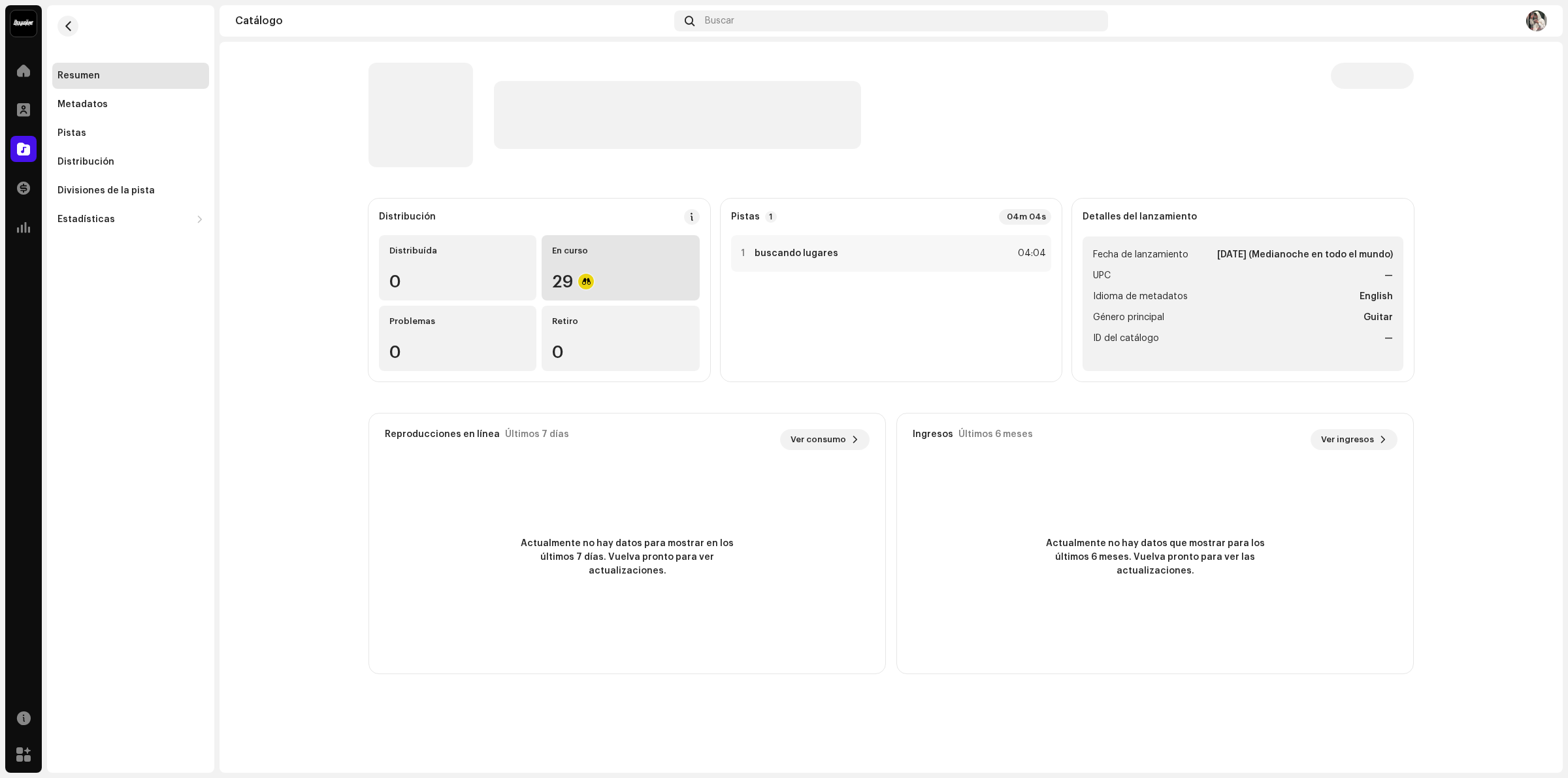
click at [638, 272] on div "En curso 29" at bounding box center [620, 267] width 157 height 65
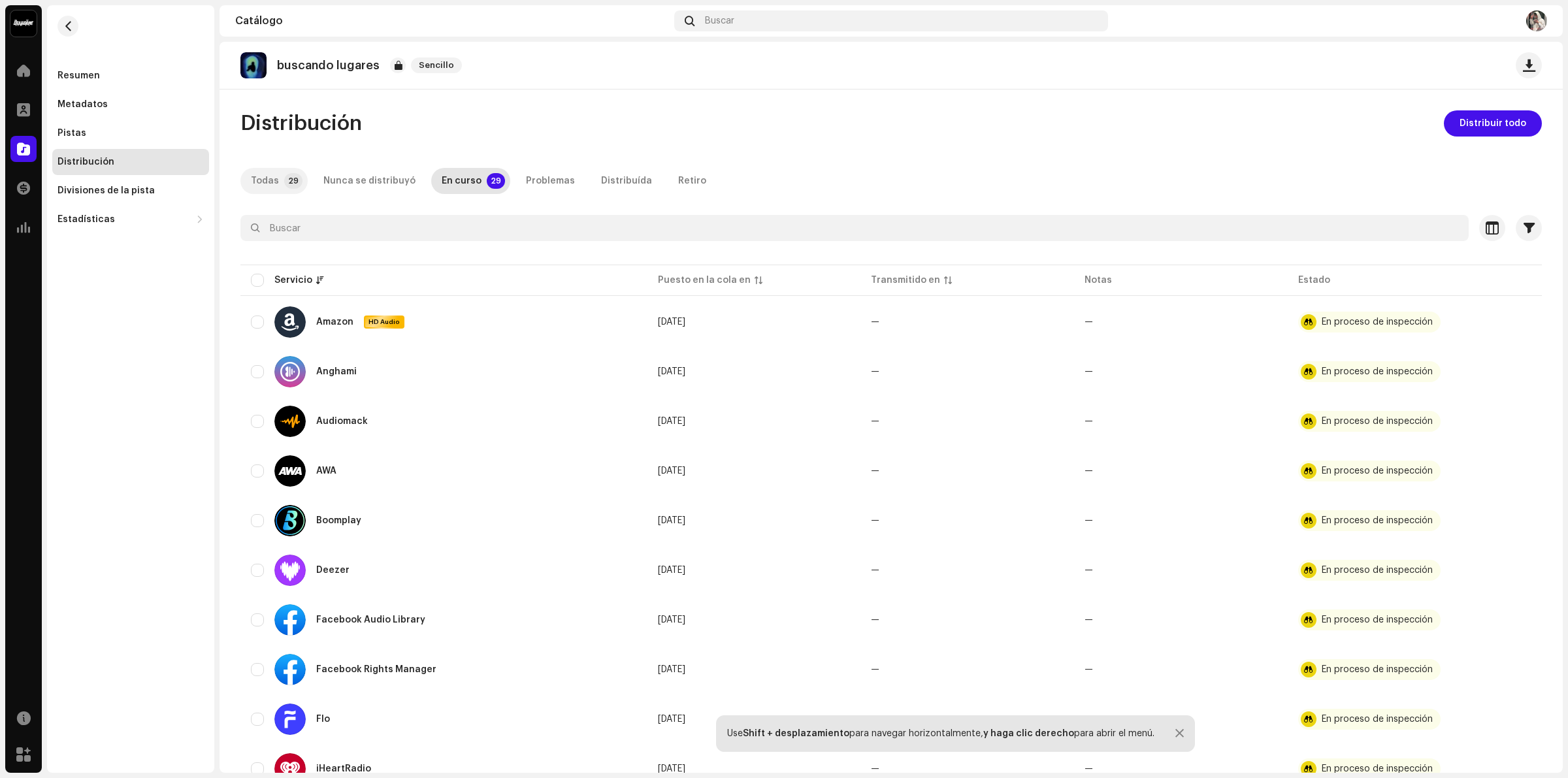
click at [262, 184] on div "Todas" at bounding box center [265, 181] width 28 height 26
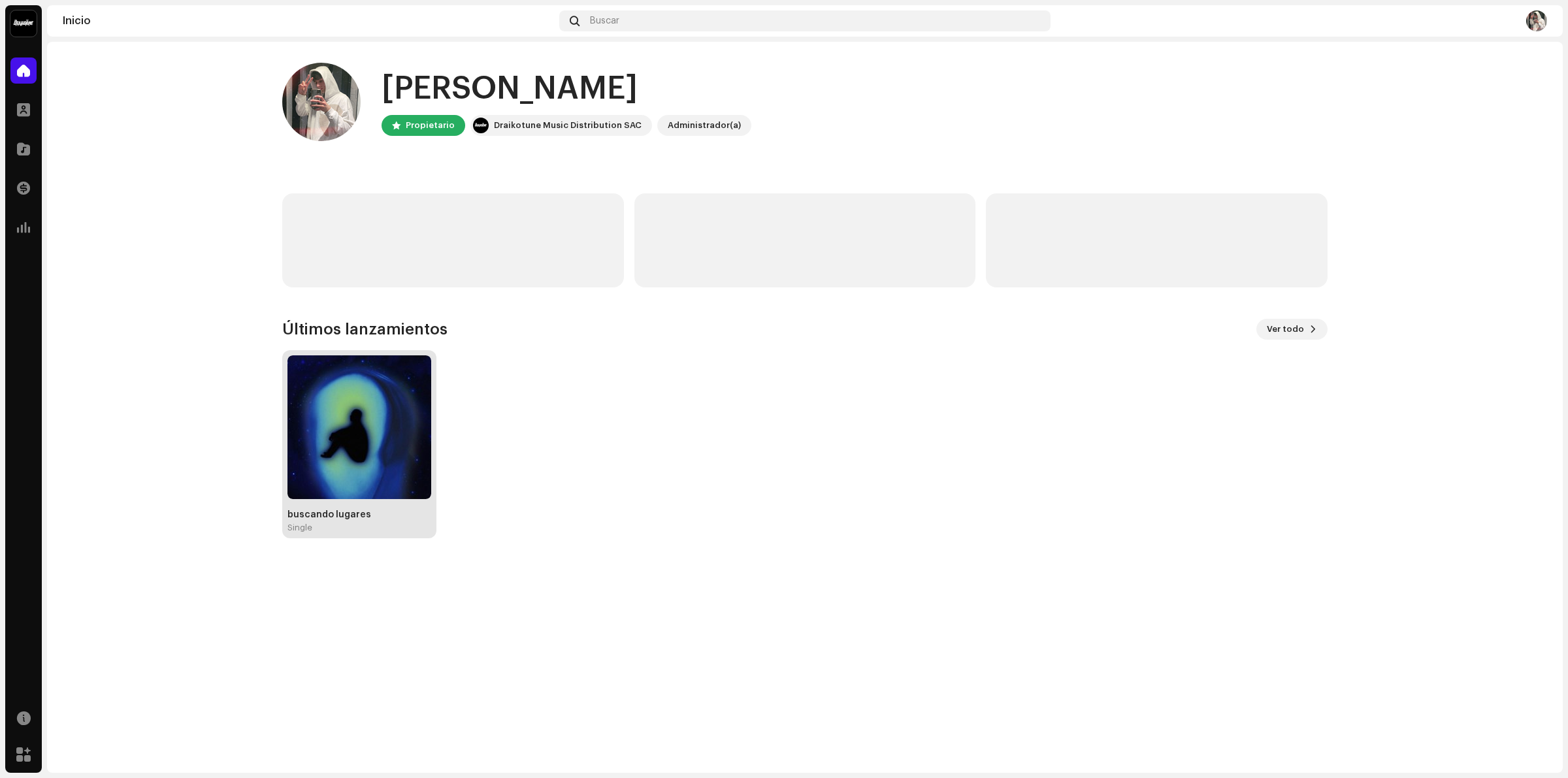
click at [348, 461] on img at bounding box center [359, 427] width 144 height 144
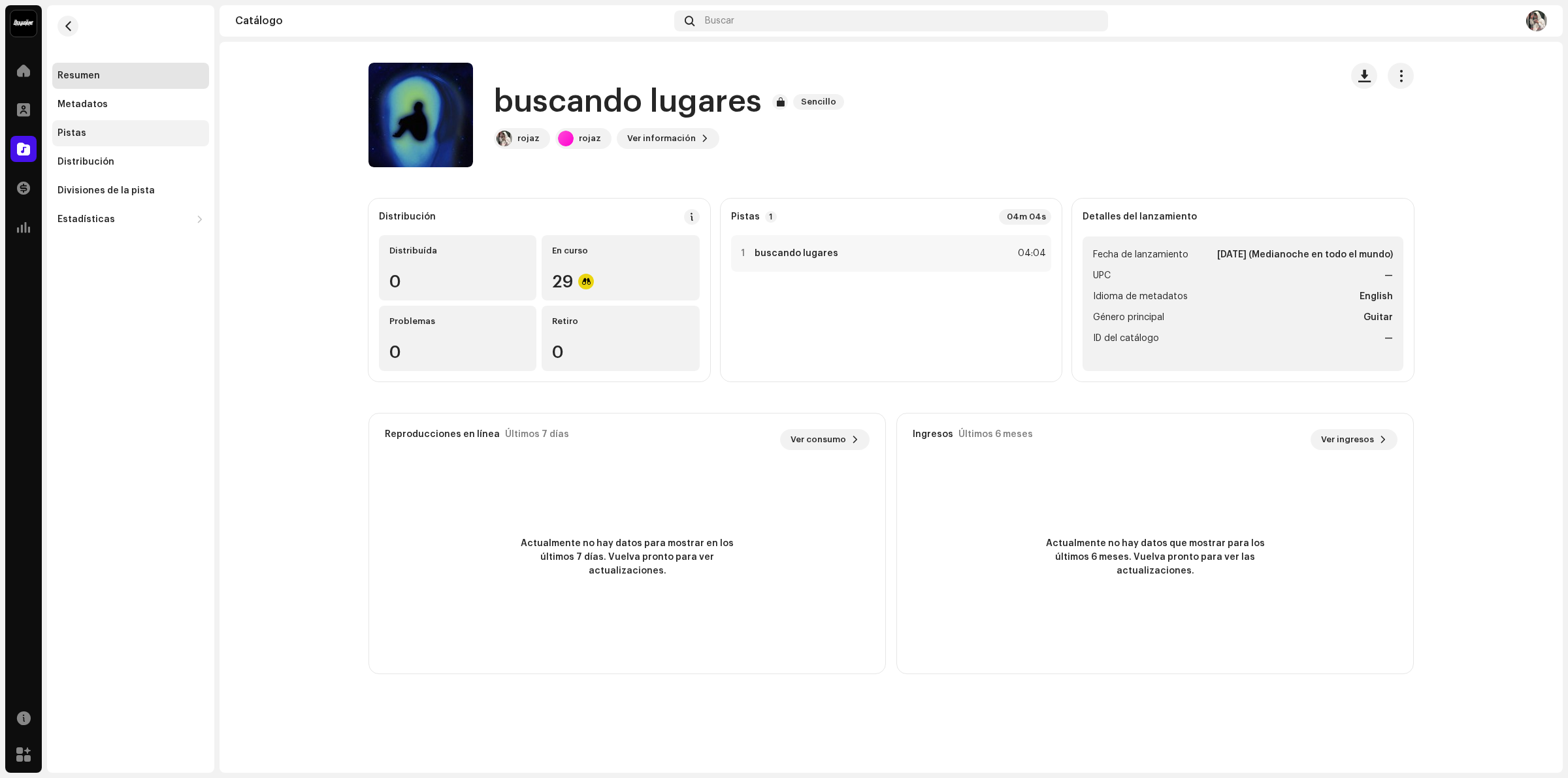
click at [167, 121] on div "Pistas" at bounding box center [131, 133] width 157 height 26
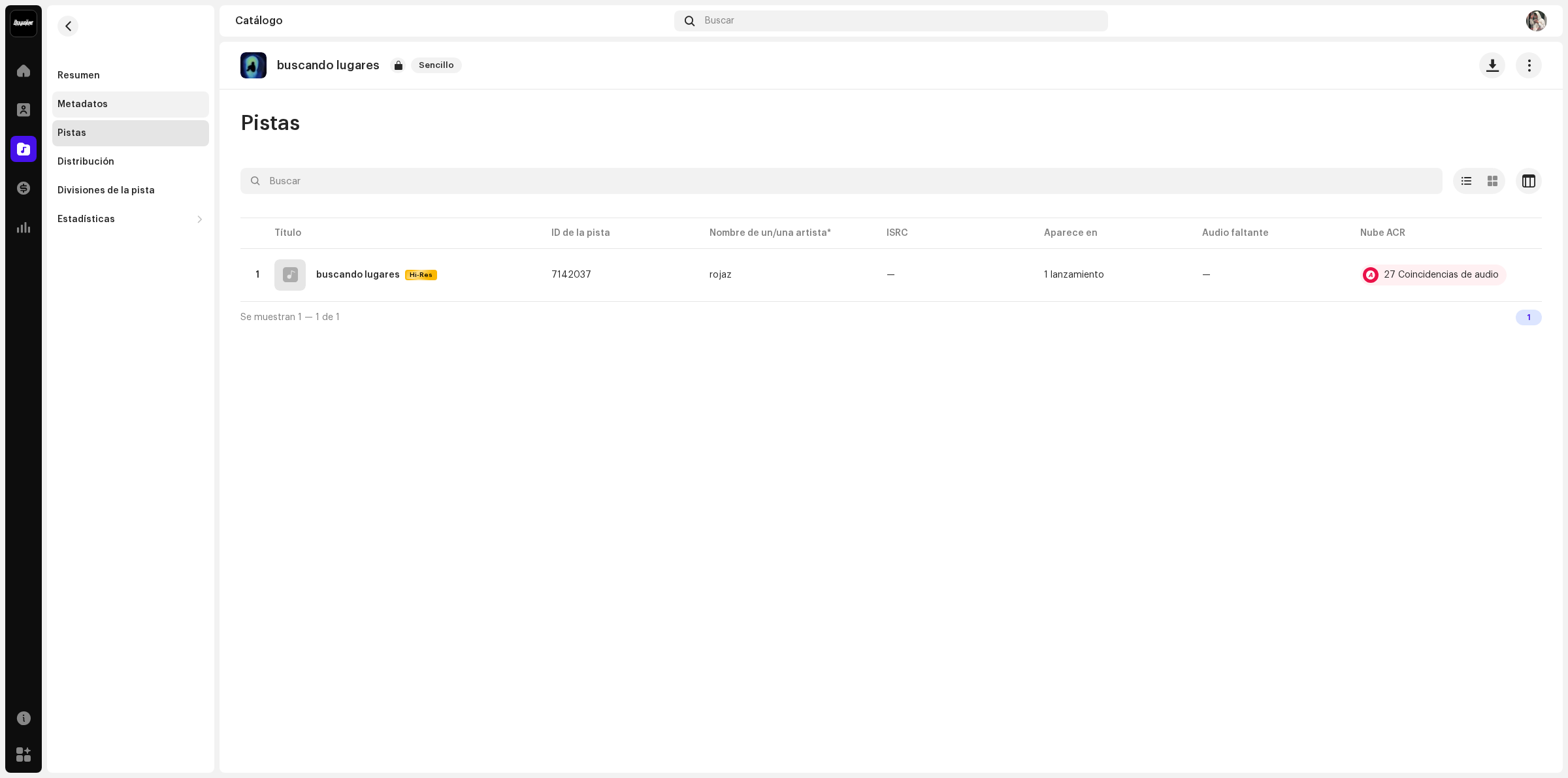
click at [133, 108] on div "Metadatos" at bounding box center [130, 104] width 146 height 11
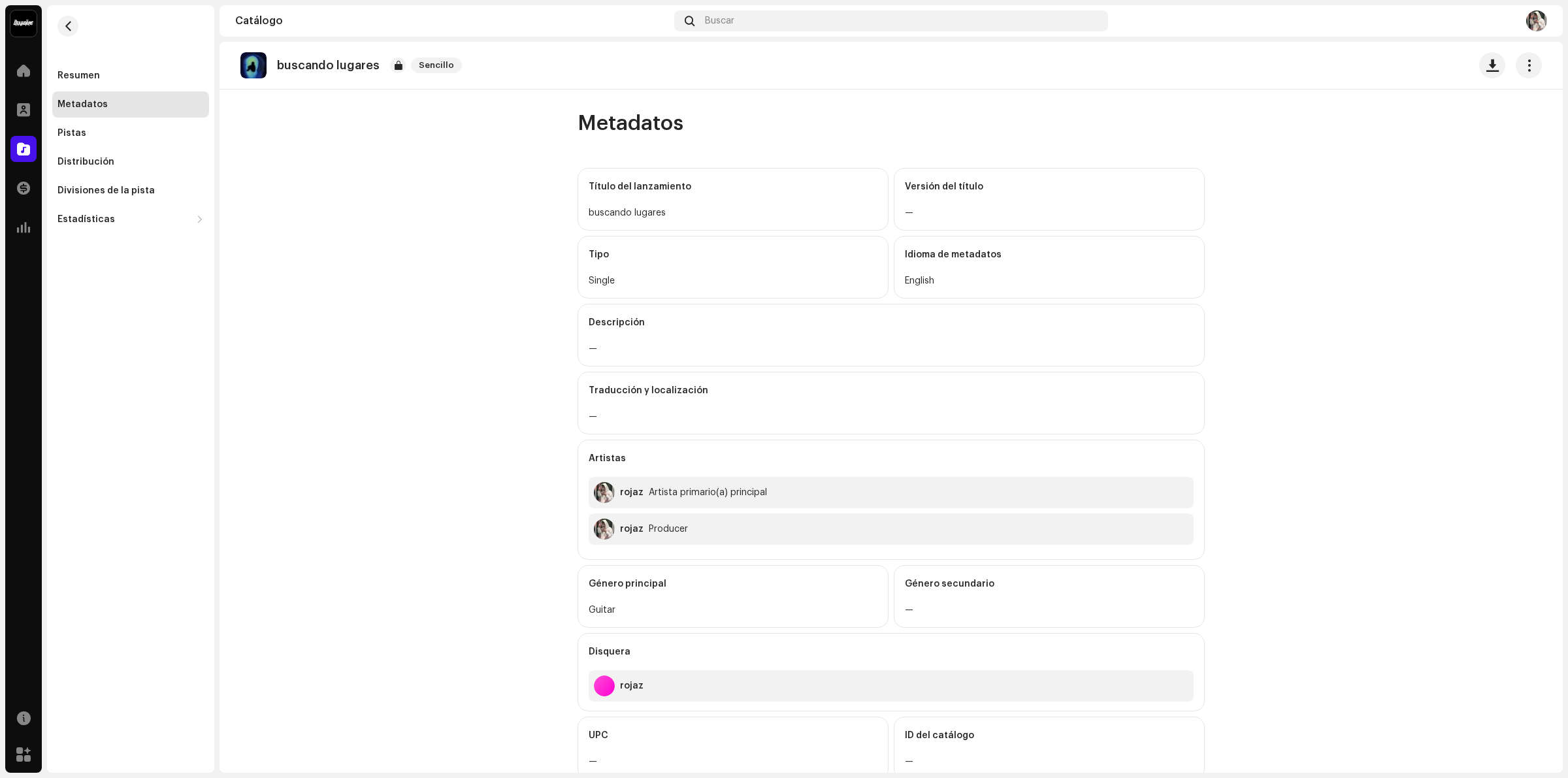
scroll to position [82, 0]
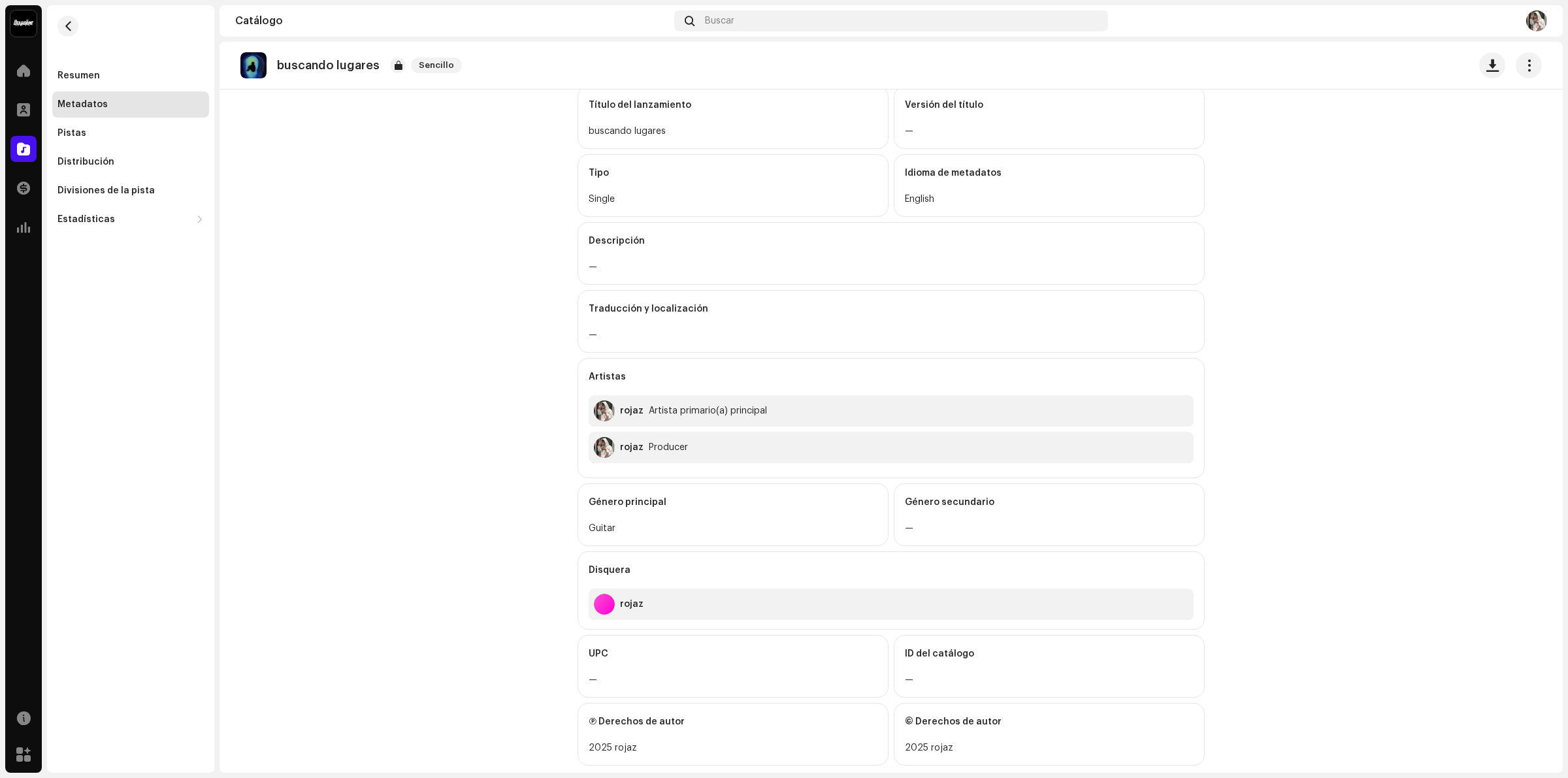
click at [637, 439] on div "rojaz Producer" at bounding box center [641, 447] width 94 height 21
click at [645, 440] on div "rojaz Producer" at bounding box center [641, 447] width 94 height 21
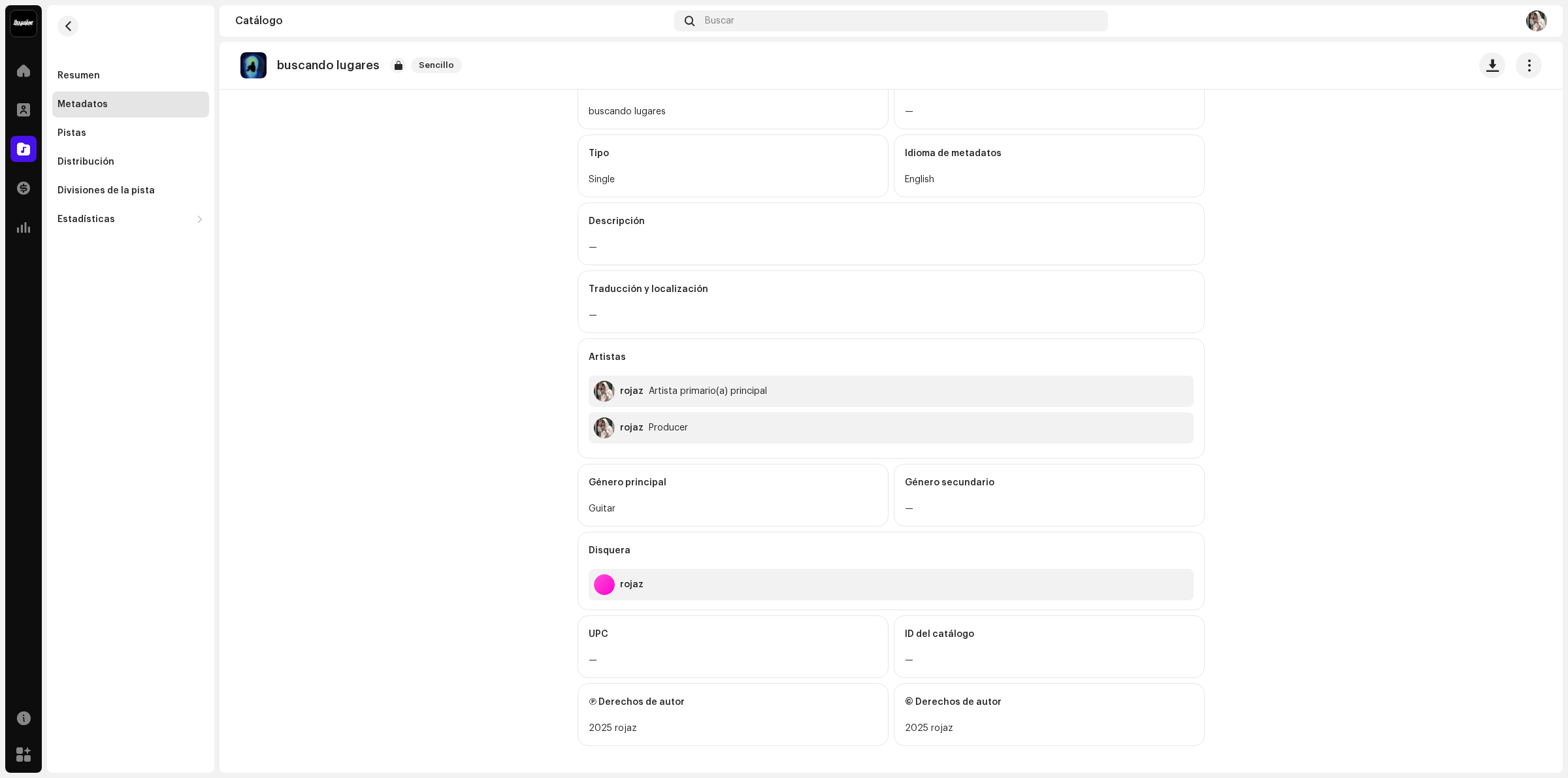
scroll to position [108, 0]
